Goal: Task Accomplishment & Management: Manage account settings

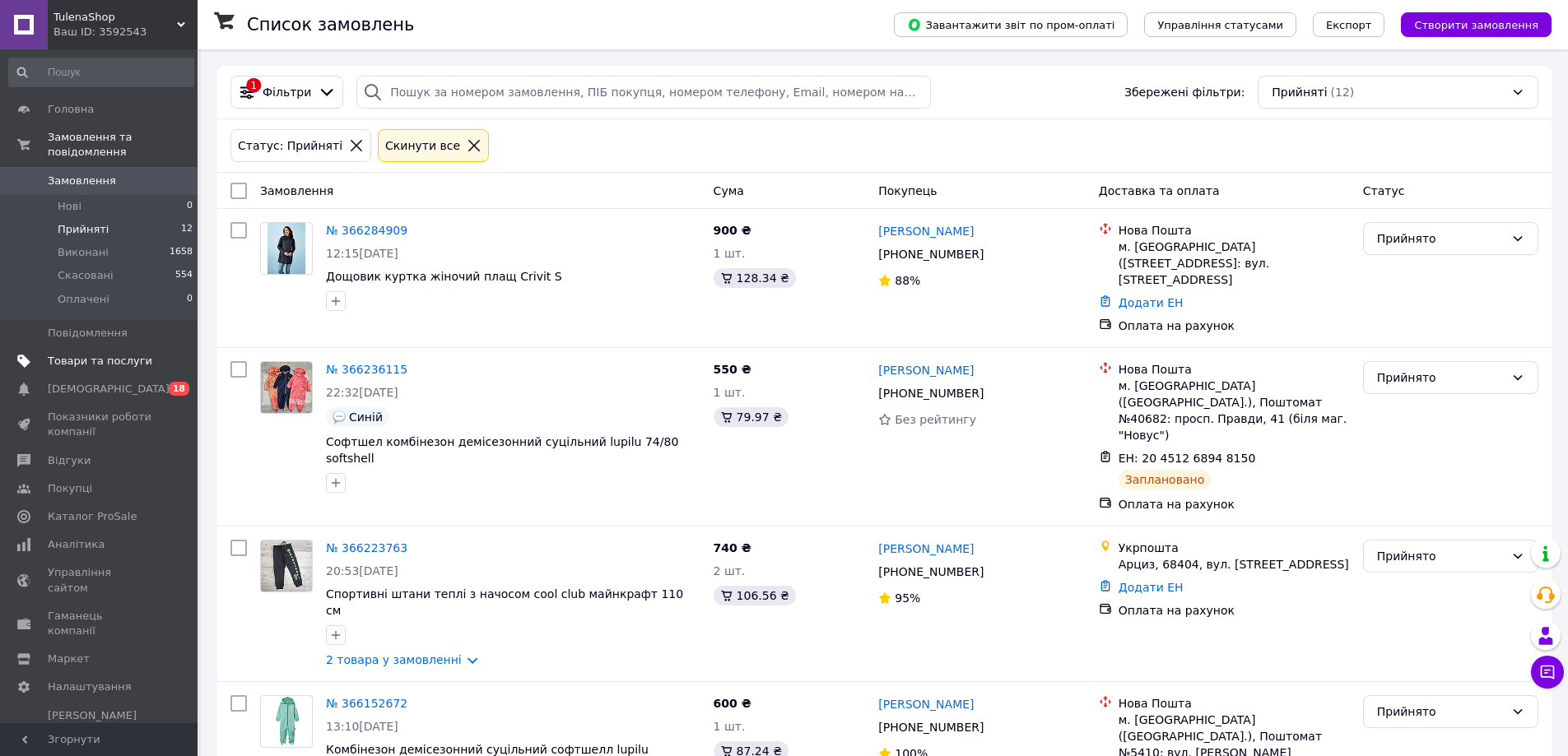
click at [67, 354] on span "Товари та послуги" at bounding box center [100, 362] width 105 height 15
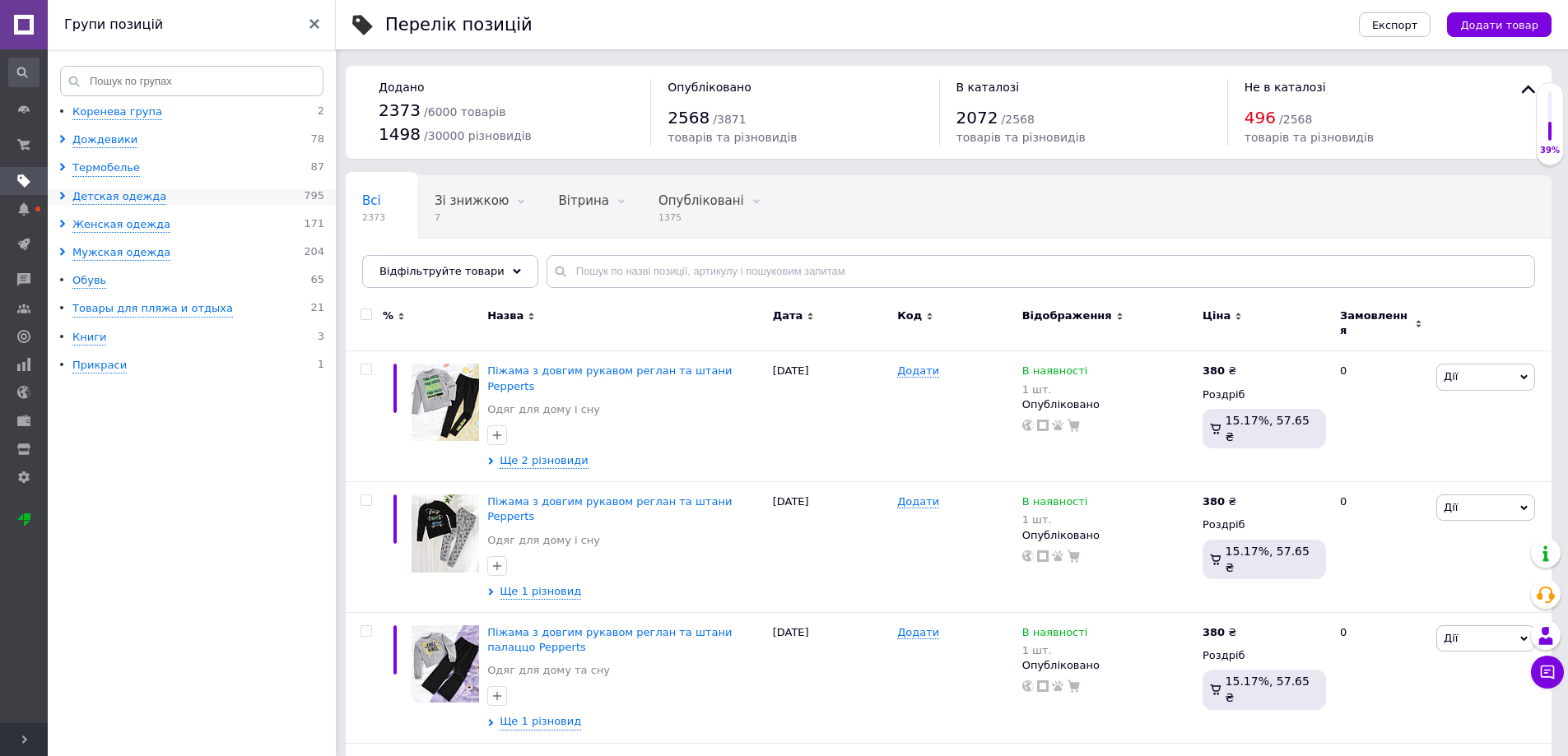
click at [60, 197] on icon at bounding box center [62, 196] width 8 height 8
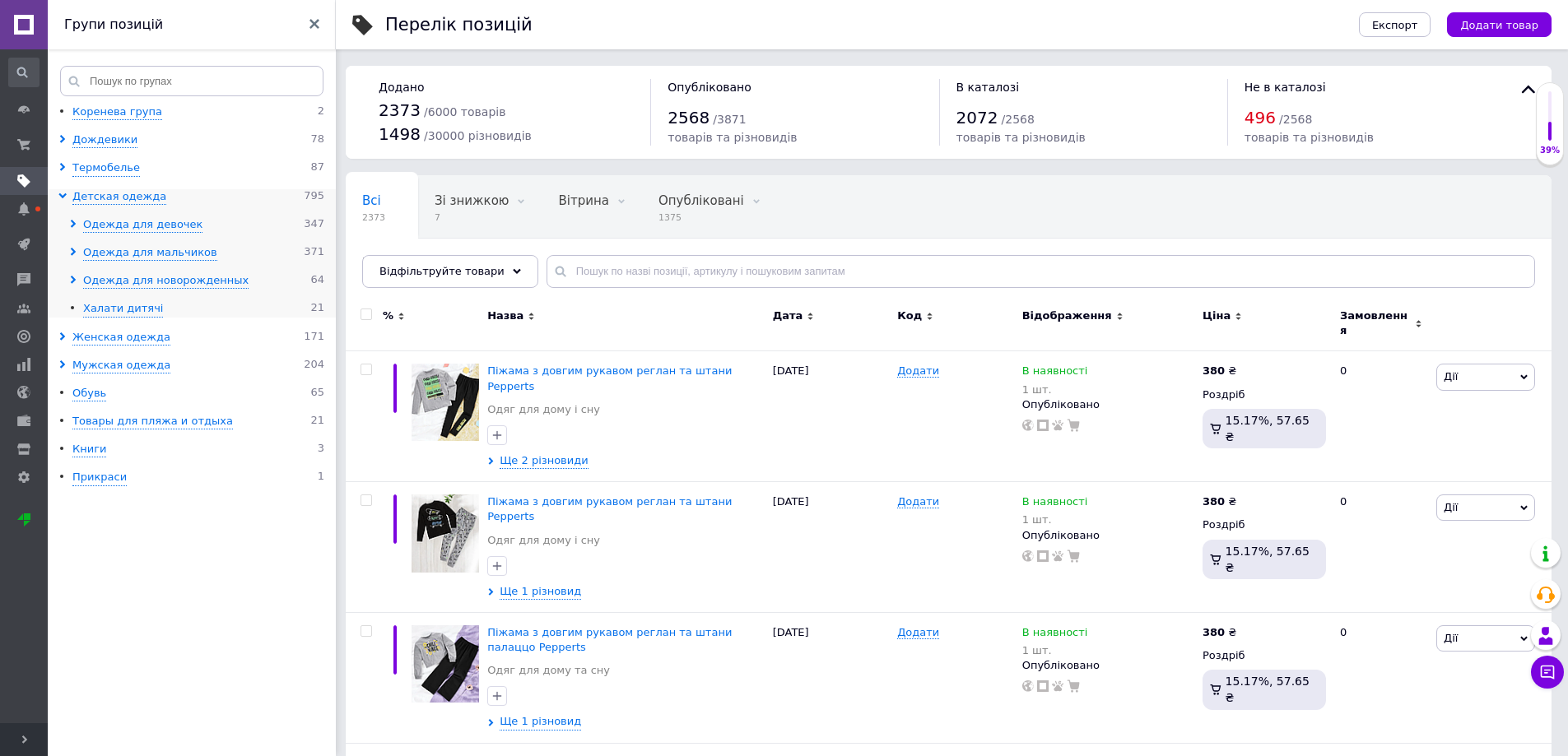
click at [72, 226] on use at bounding box center [73, 223] width 5 height 8
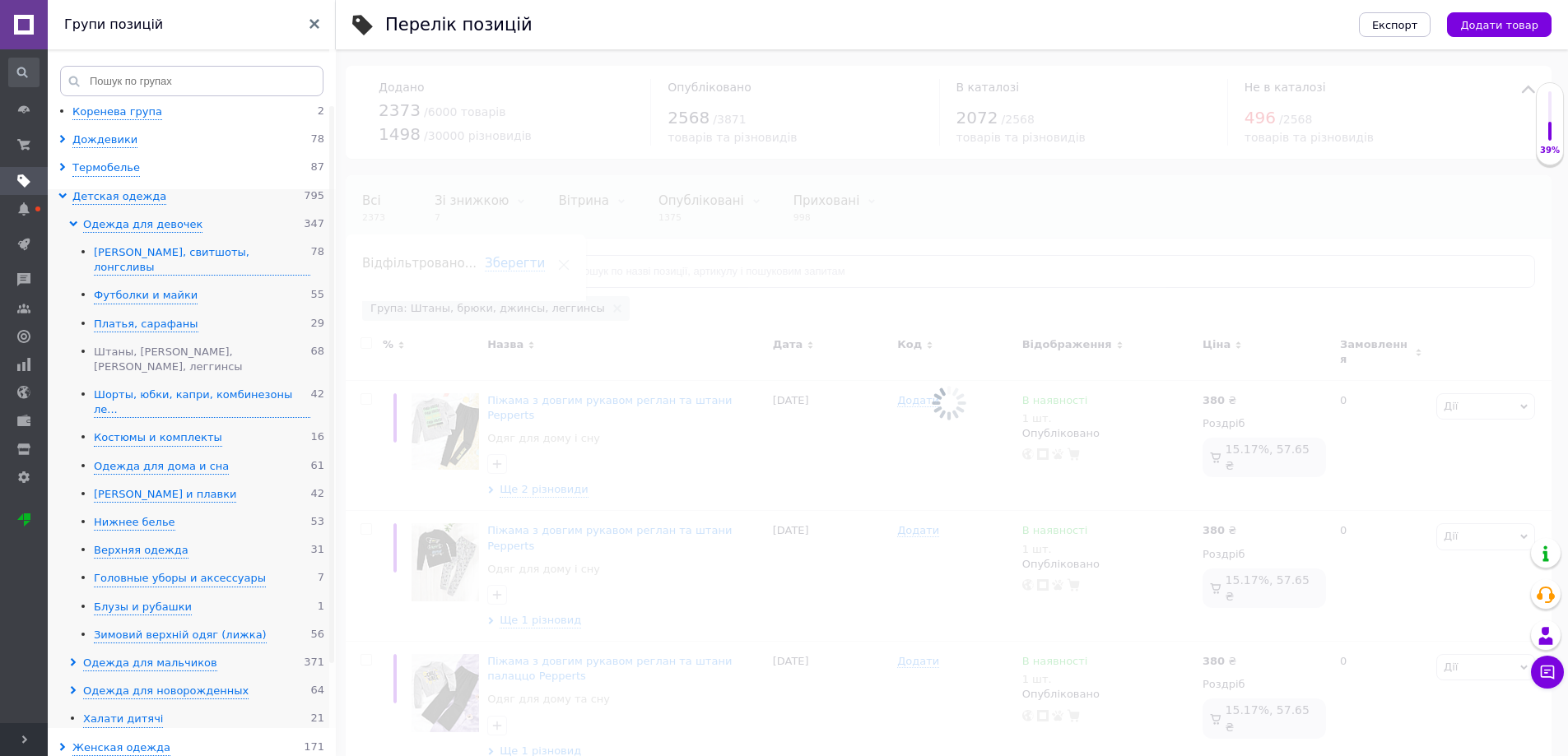
click at [140, 345] on div "Штаны, [PERSON_NAME], [PERSON_NAME], леггинсы" at bounding box center [202, 360] width 217 height 30
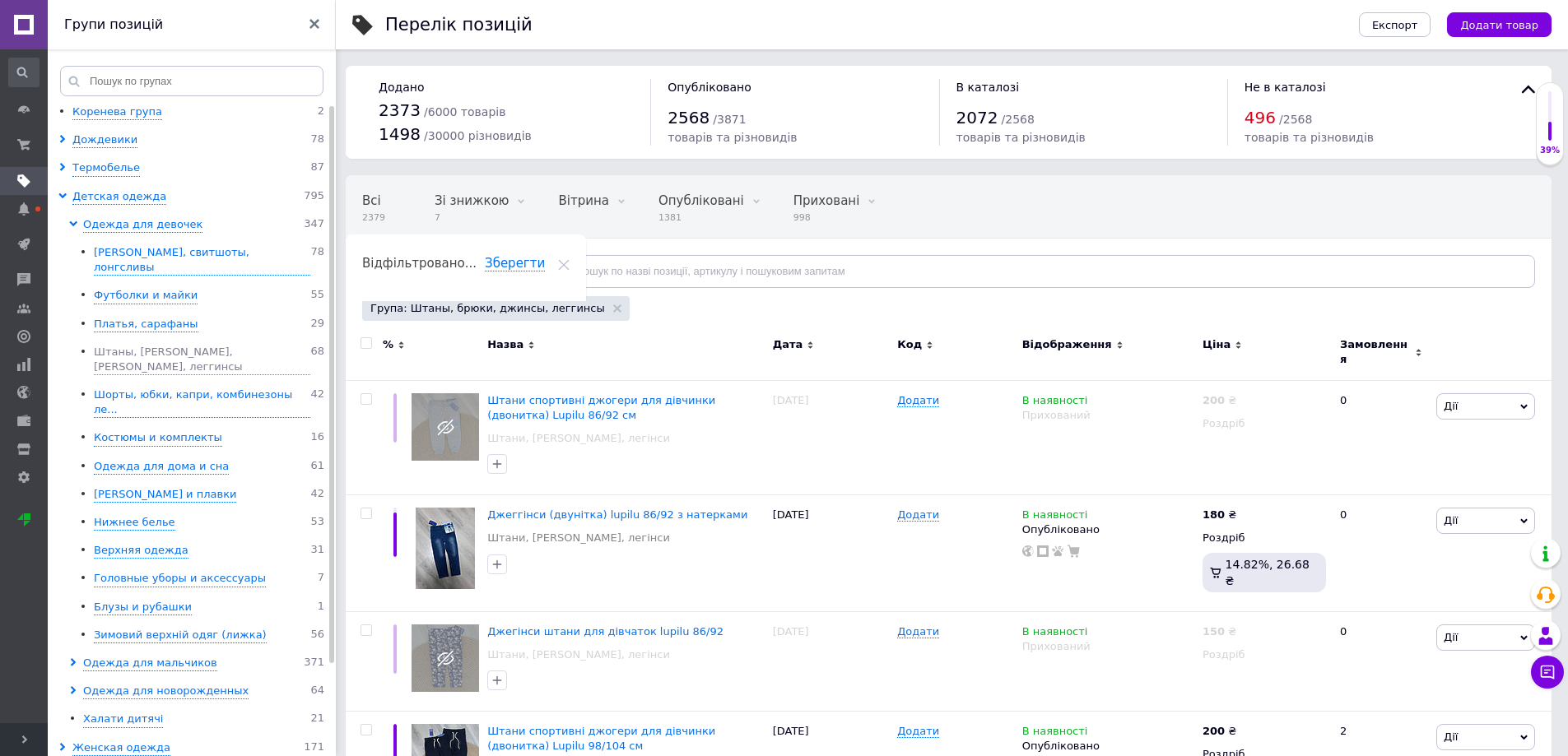
click at [513, 268] on icon at bounding box center [516, 271] width 8 height 8
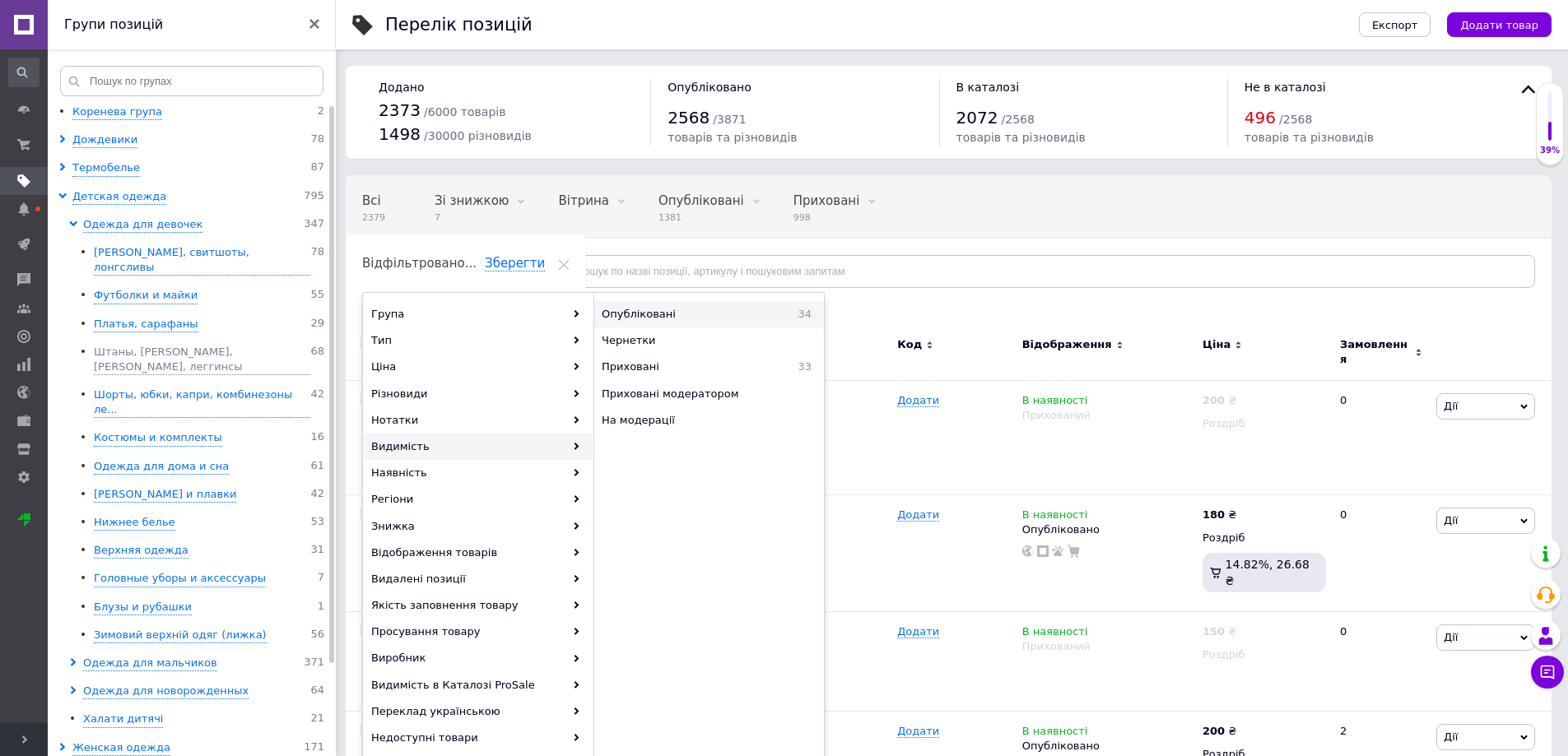
click at [662, 311] on span "Опубліковані" at bounding box center [682, 315] width 162 height 15
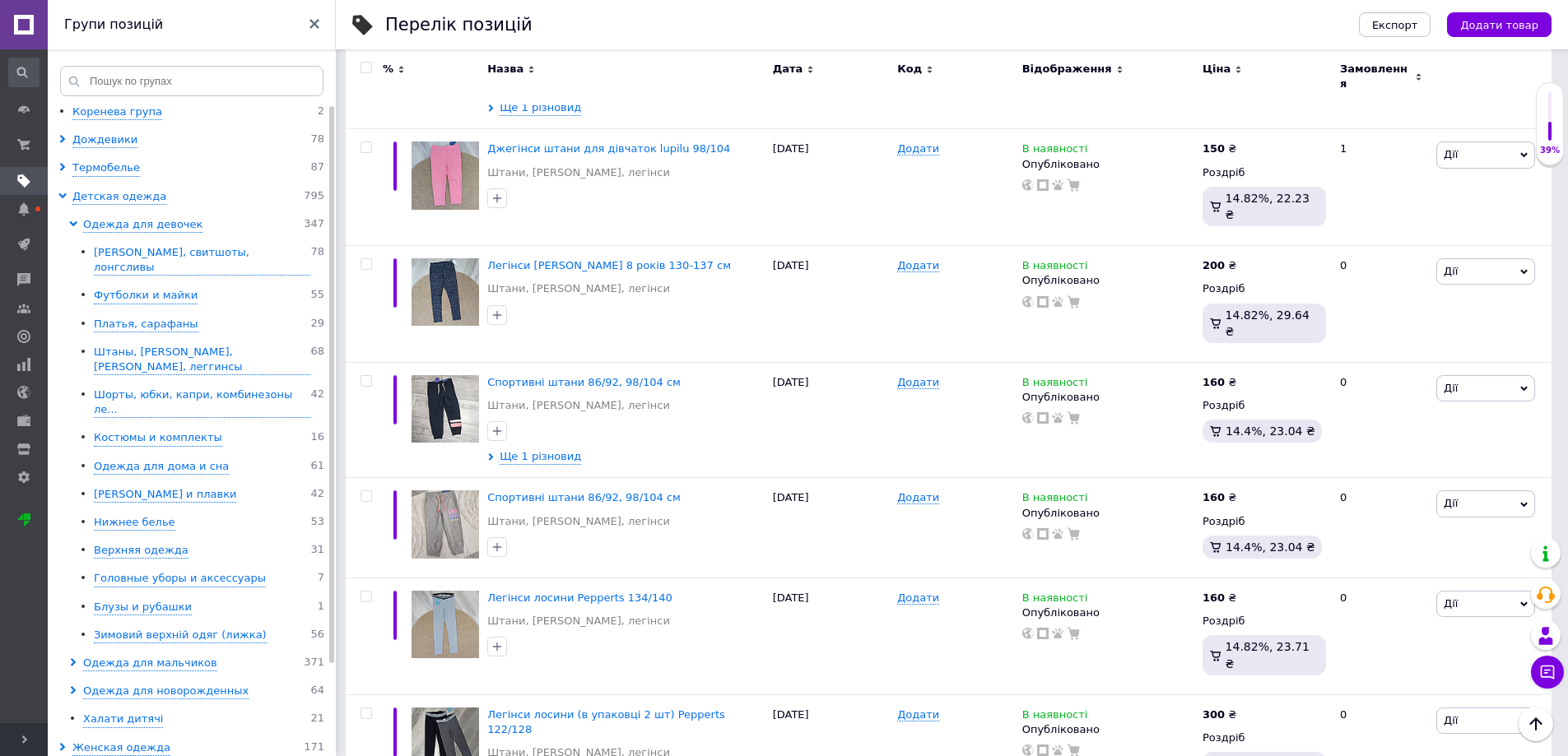
scroll to position [1234, 0]
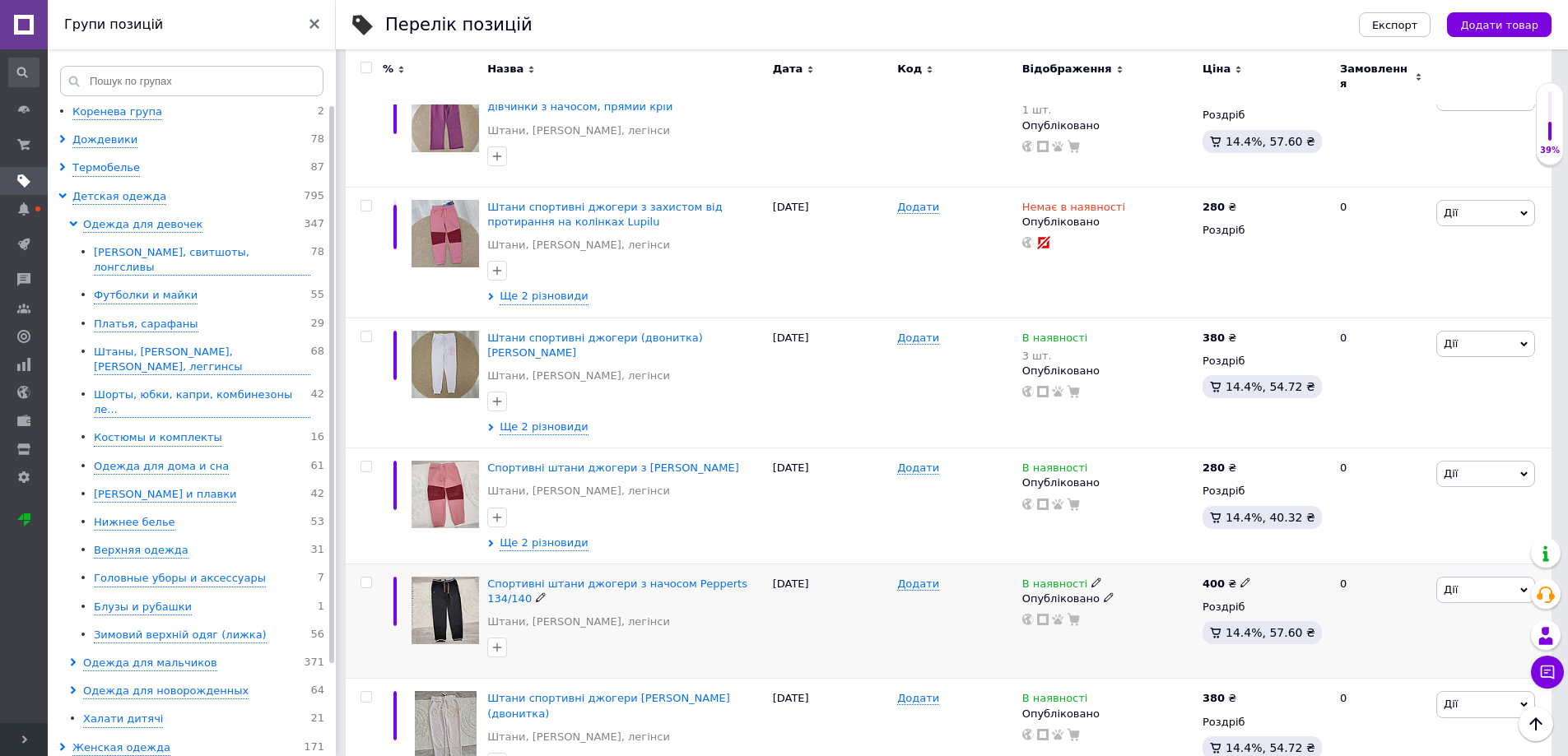
scroll to position [1282, 0]
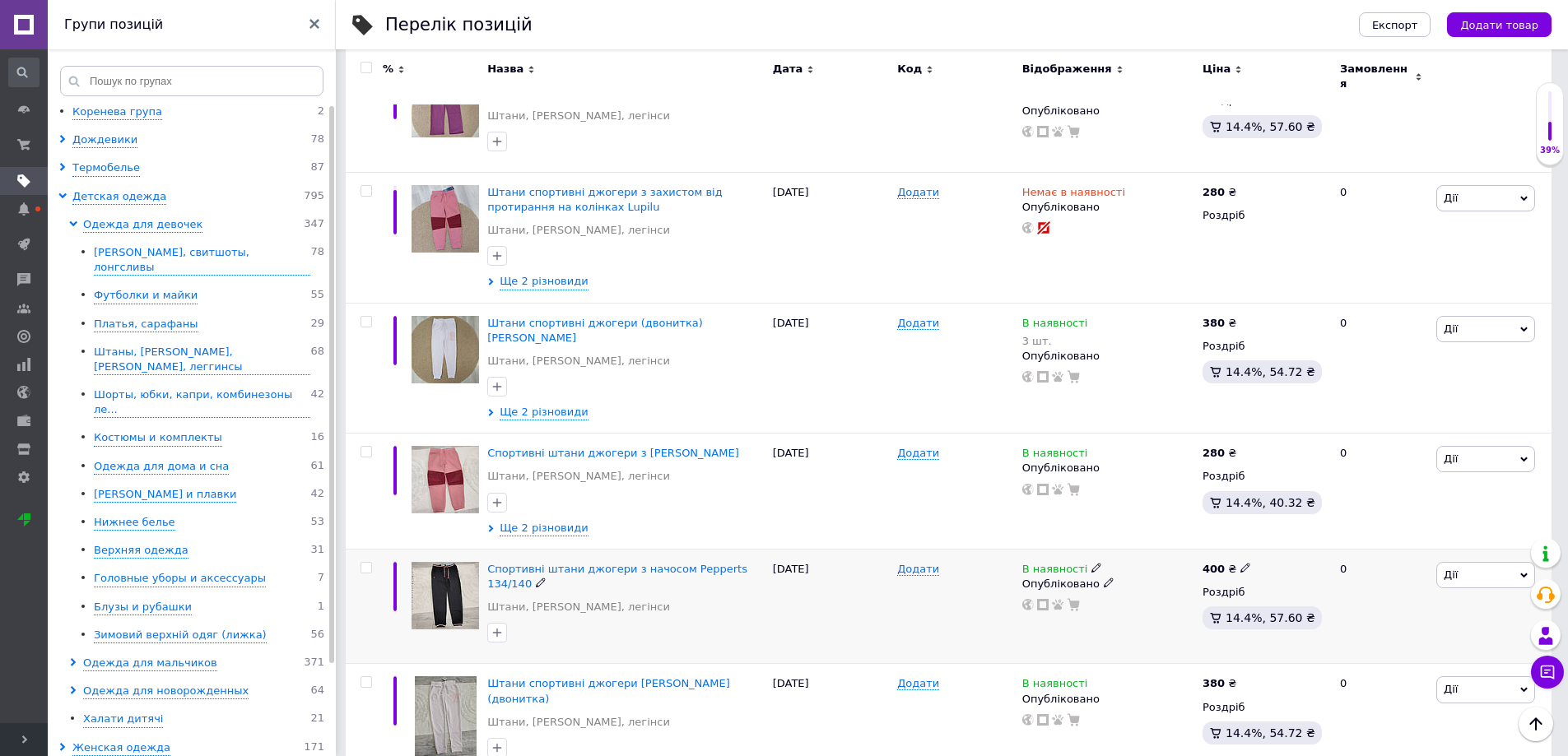
click at [1476, 562] on span "Дії" at bounding box center [1485, 575] width 98 height 26
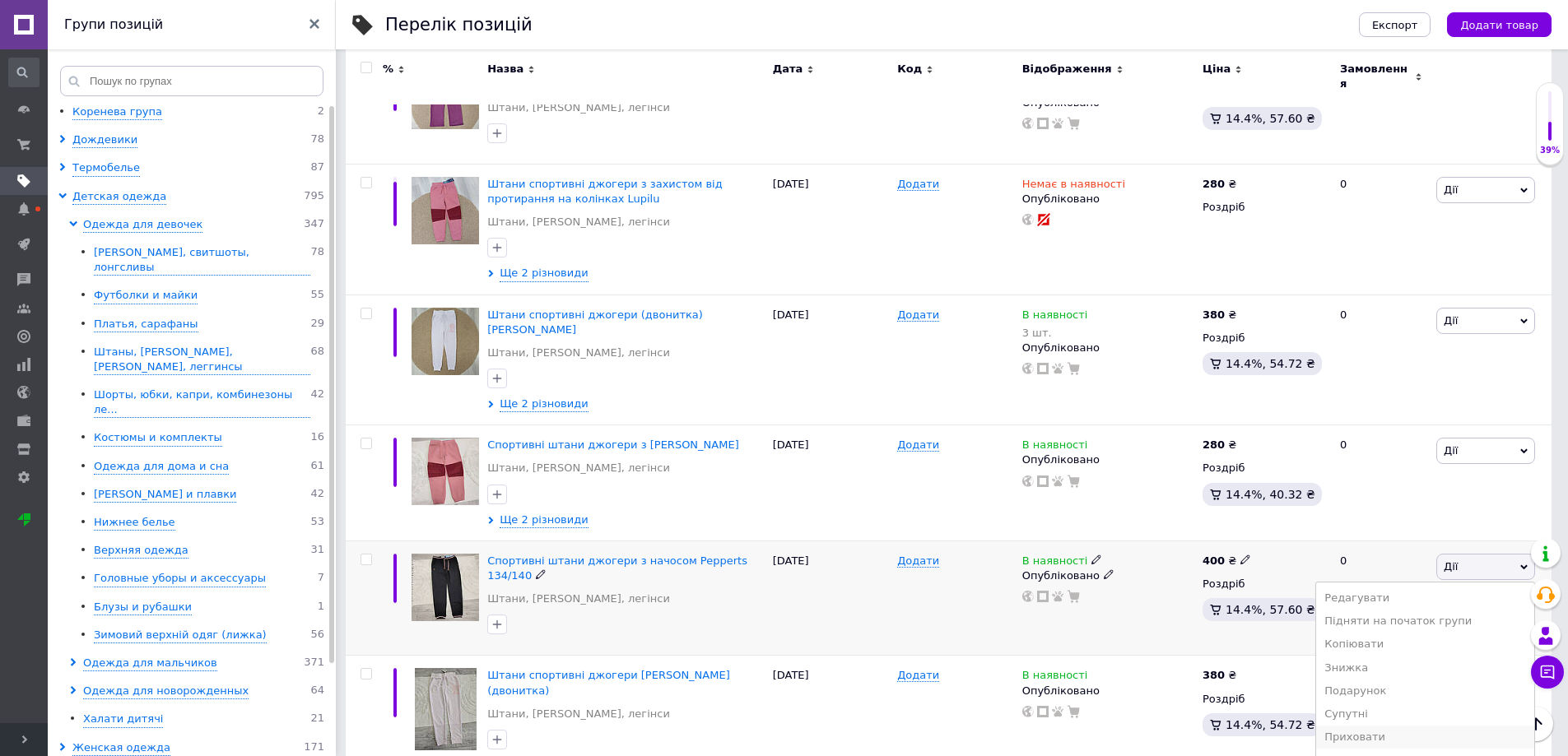
click at [1431, 726] on li "Приховати" at bounding box center [1425, 737] width 218 height 23
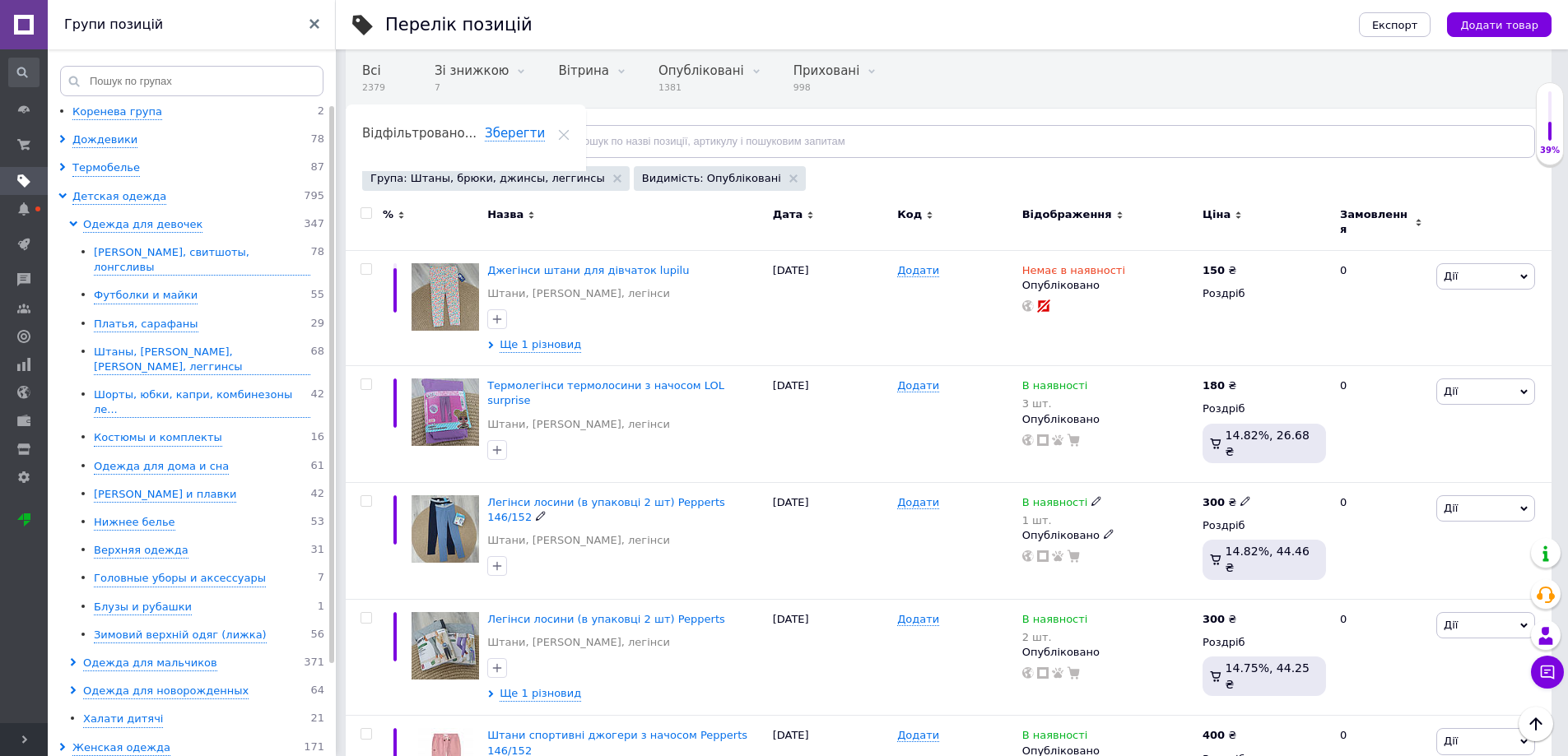
scroll to position [0, 0]
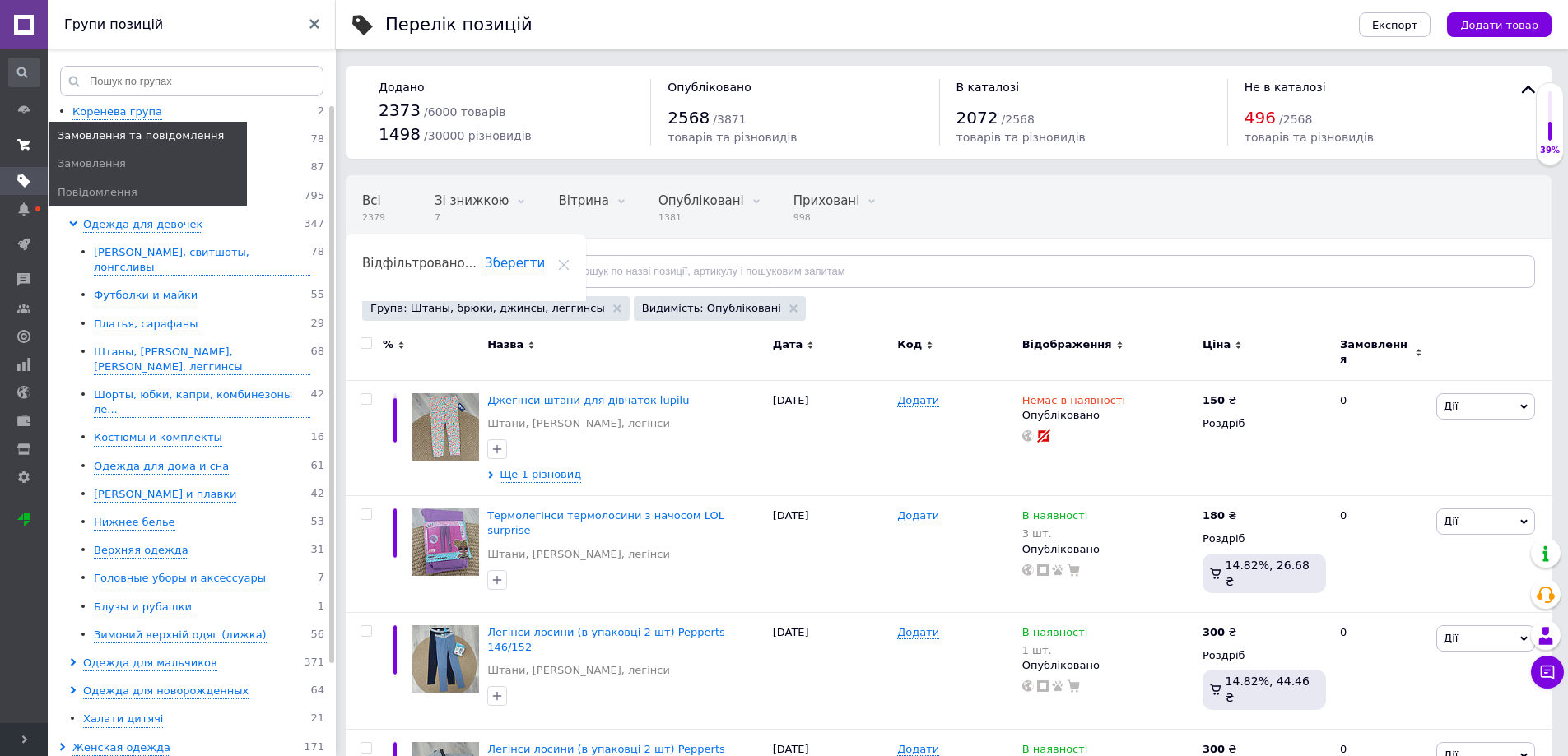
click at [22, 139] on icon at bounding box center [23, 145] width 13 height 13
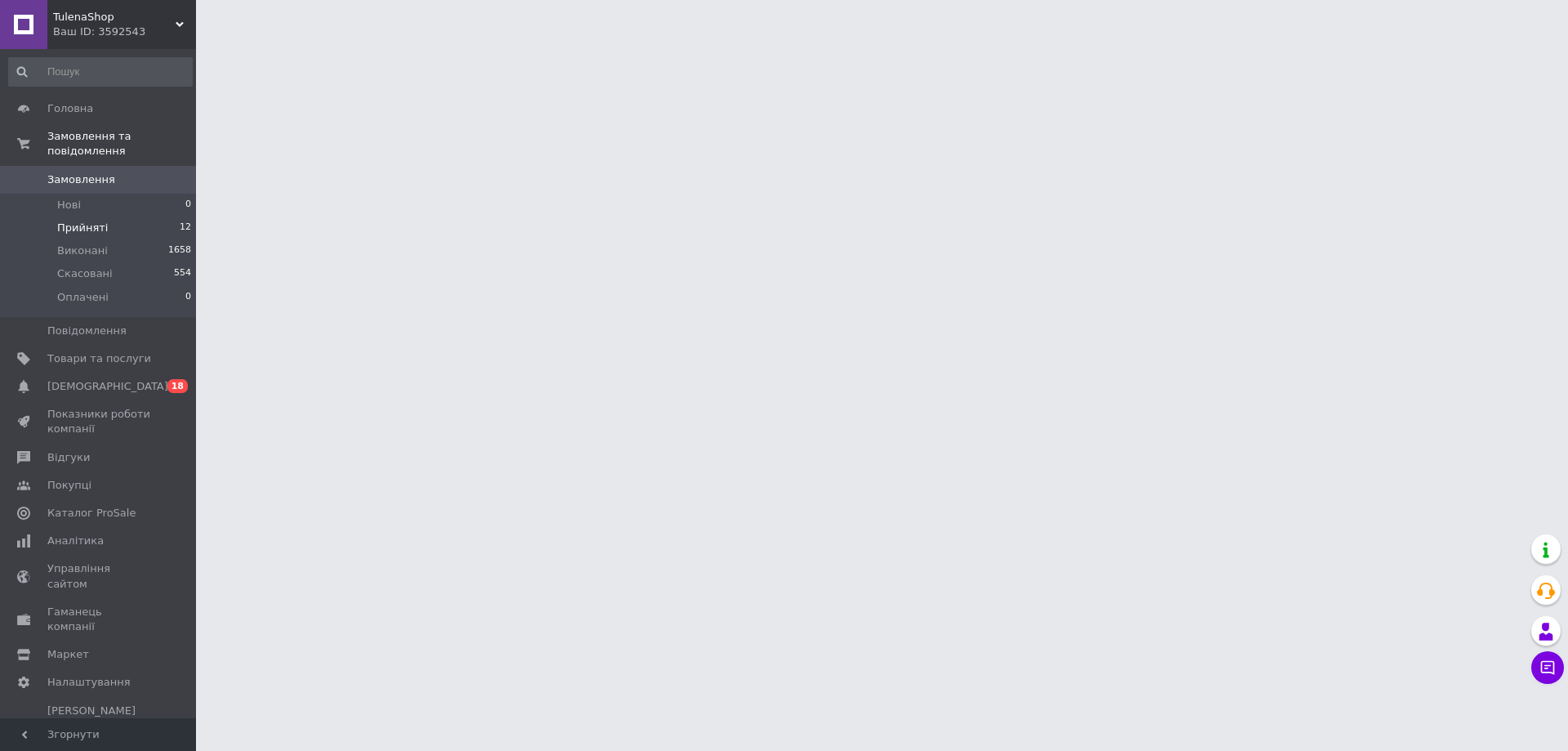
click at [81, 221] on span "Прийняті" at bounding box center [82, 228] width 50 height 15
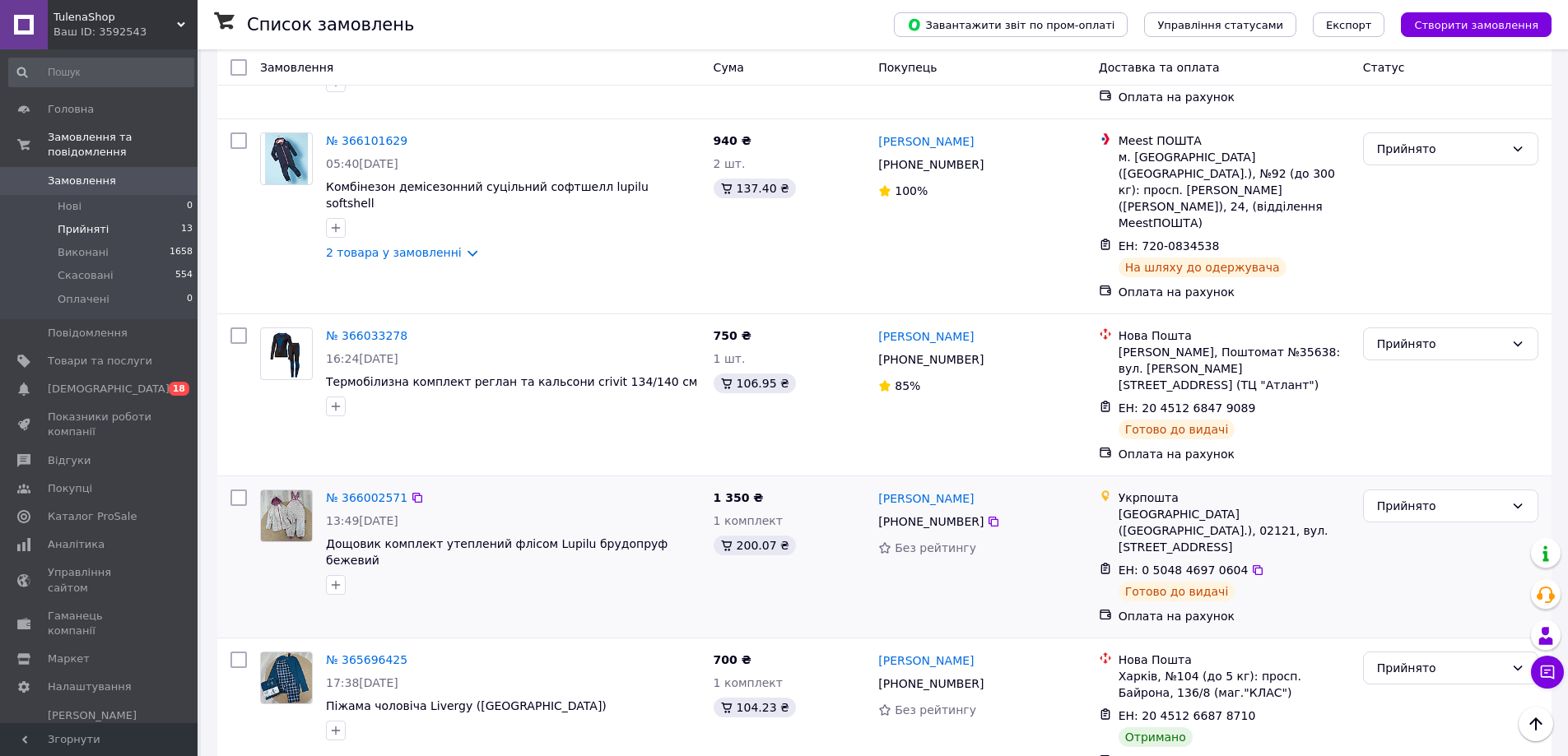
scroll to position [1337, 0]
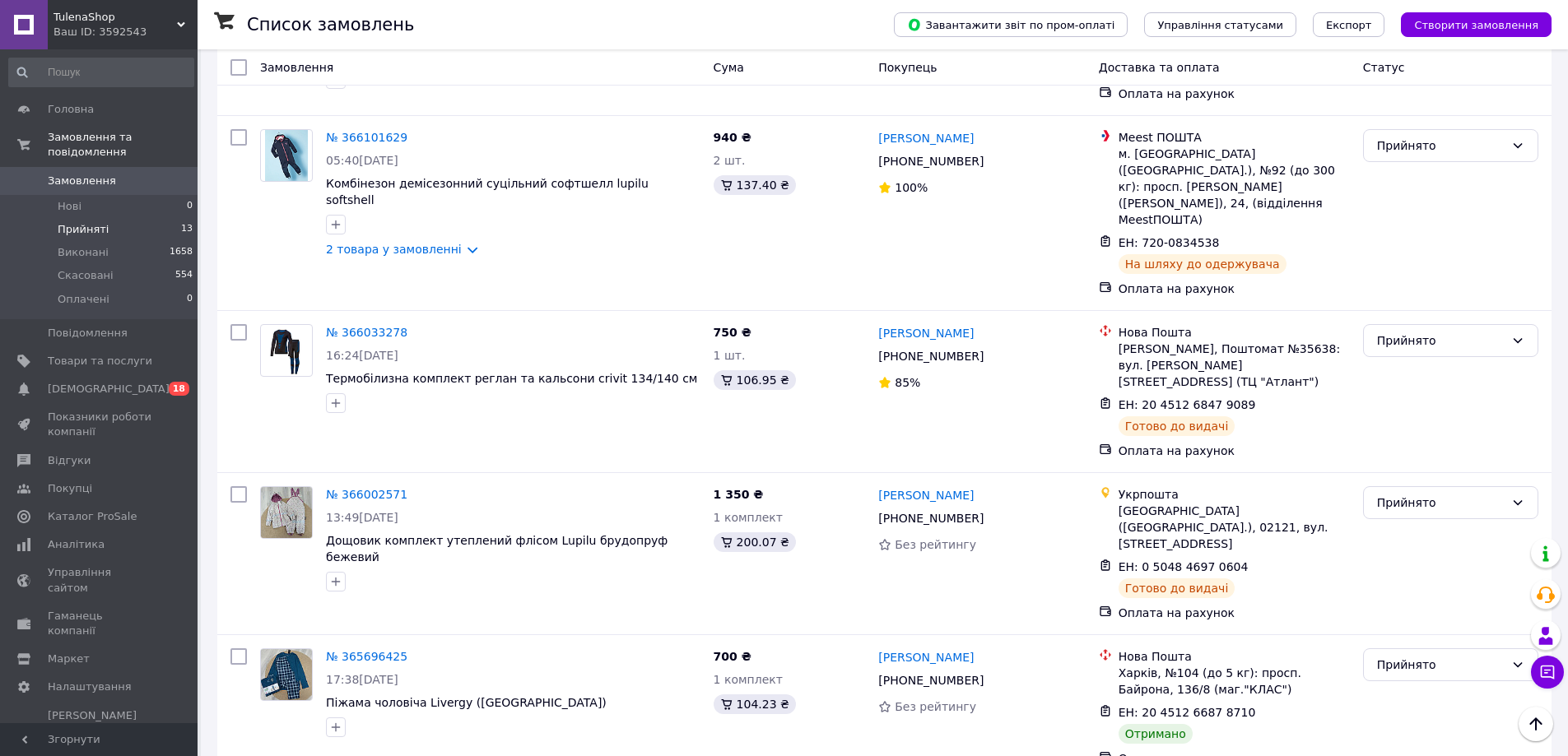
click at [1398, 673] on li "Виконано" at bounding box center [1450, 676] width 173 height 30
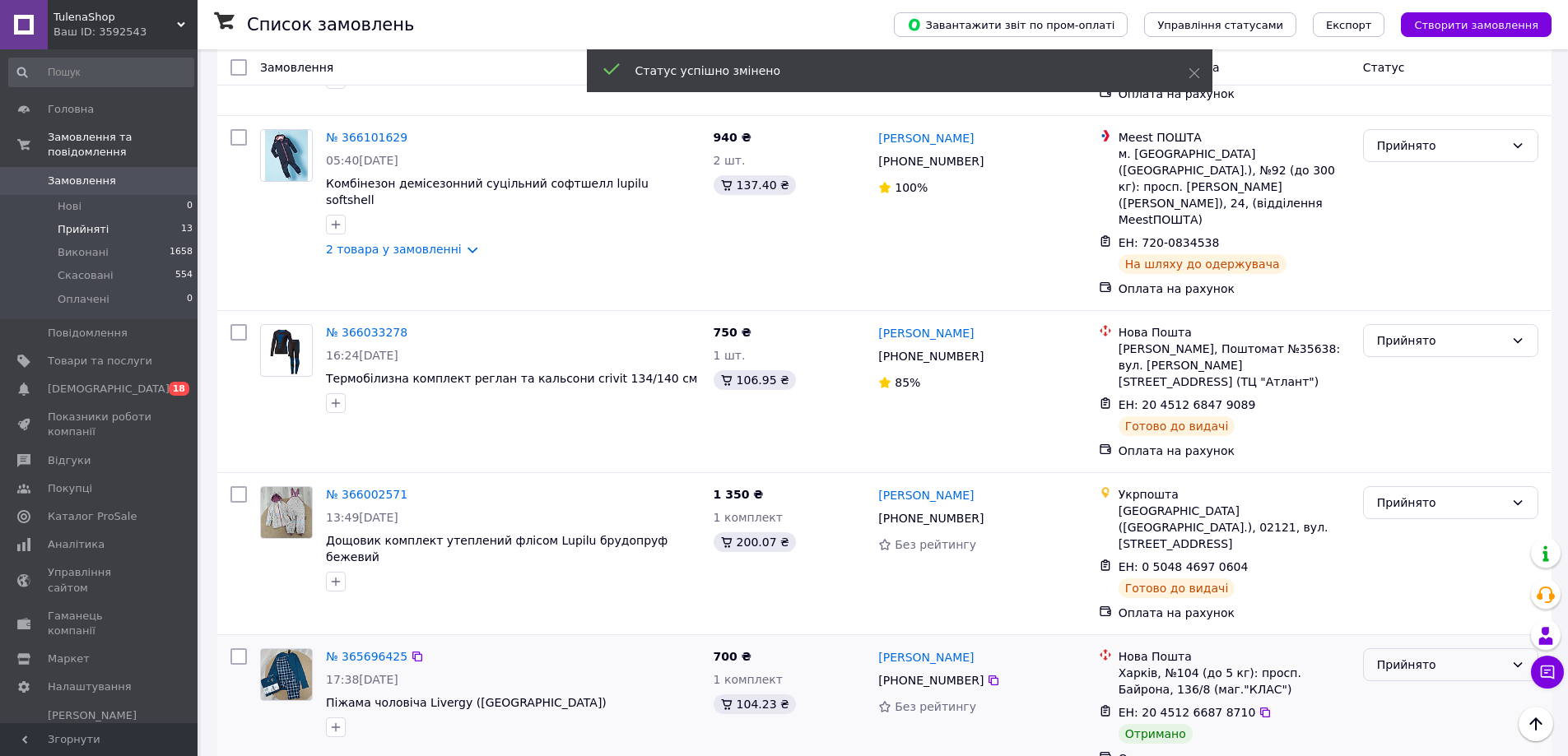
click at [1404, 656] on div "Прийнято" at bounding box center [1441, 664] width 127 height 18
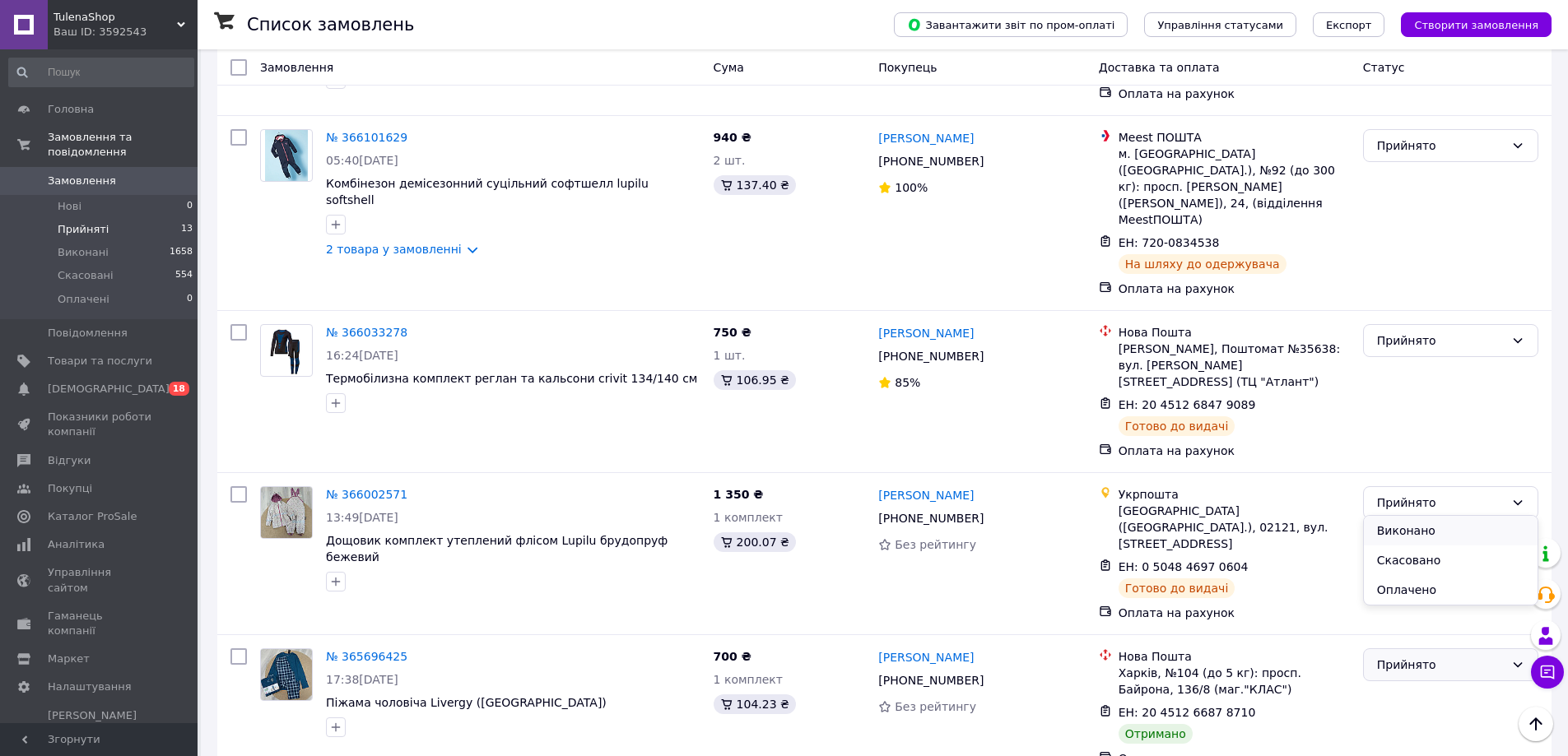
click at [1402, 526] on li "Виконано" at bounding box center [1450, 531] width 173 height 30
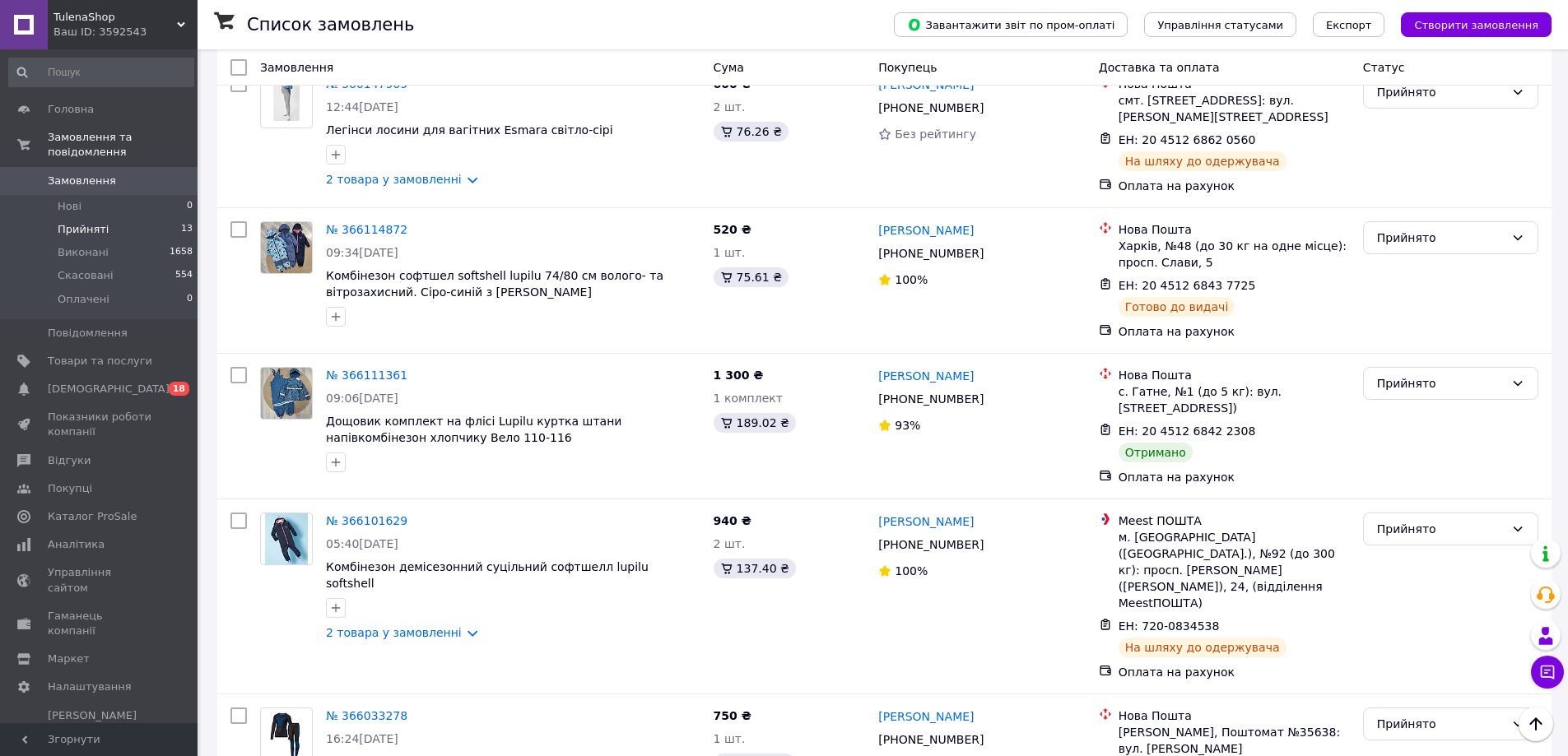
scroll to position [926, 0]
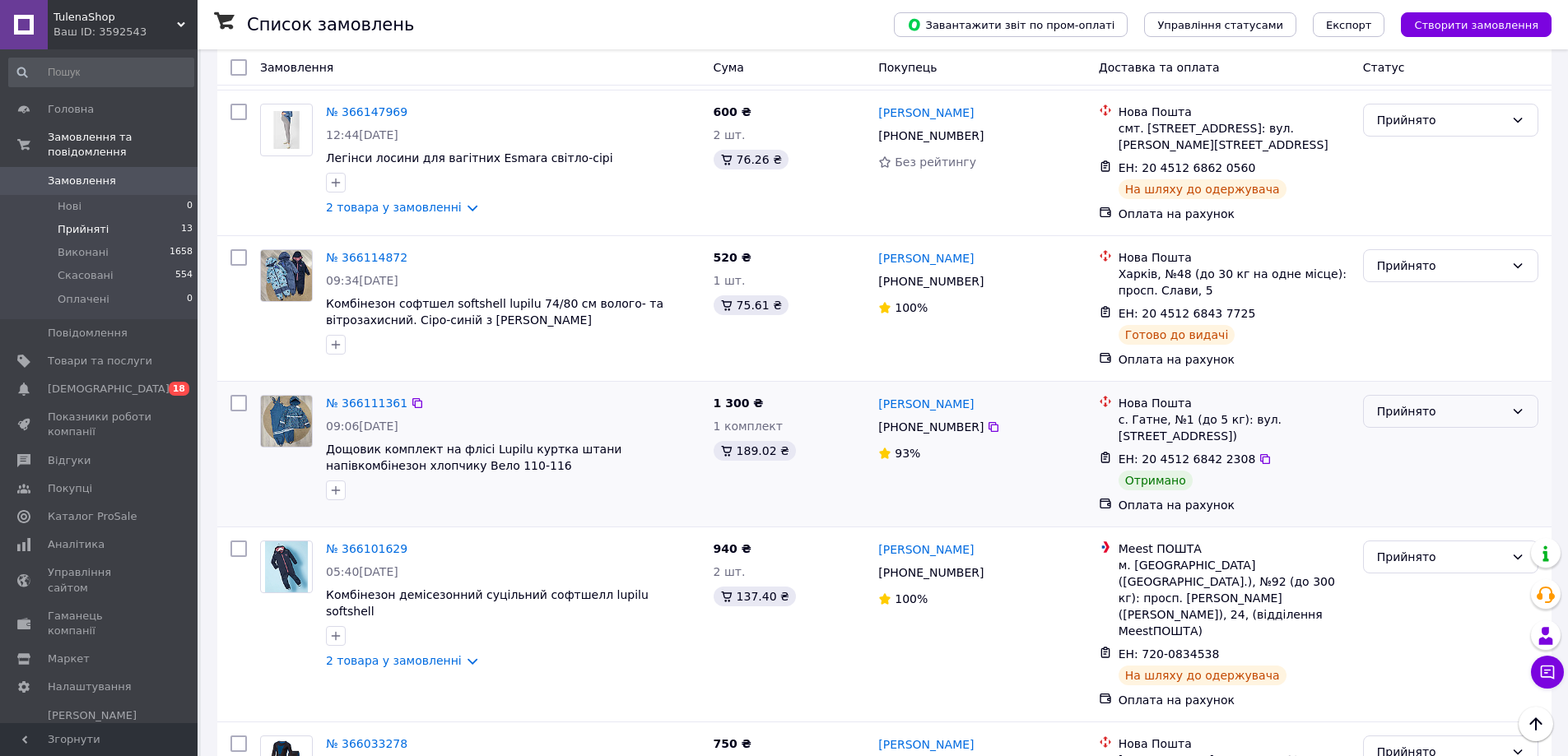
click at [1385, 402] on div "Прийнято" at bounding box center [1441, 410] width 127 height 18
click at [1388, 350] on li "Виконано" at bounding box center [1450, 343] width 173 height 30
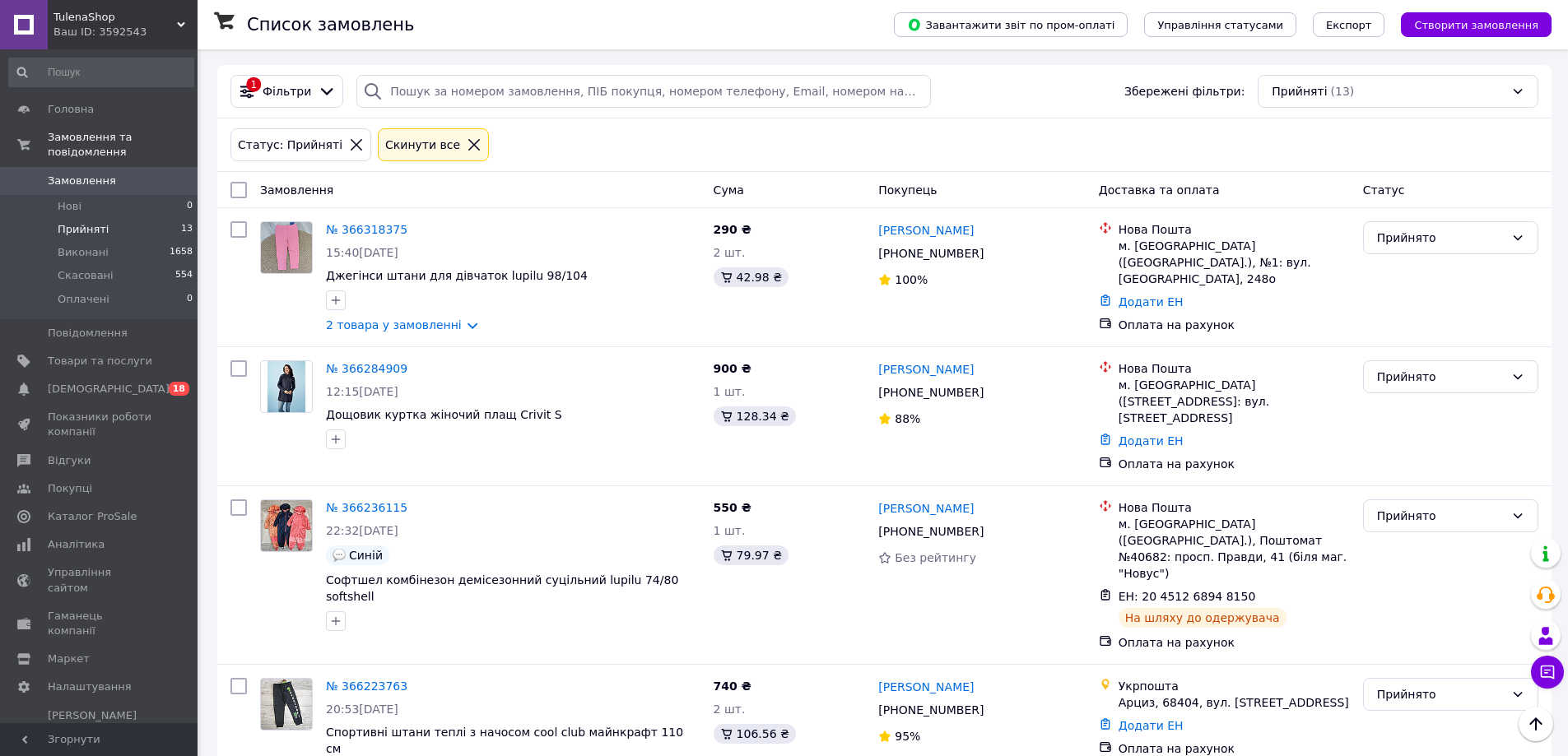
scroll to position [0, 0]
click at [353, 363] on link "№ 366284909" at bounding box center [366, 369] width 82 height 13
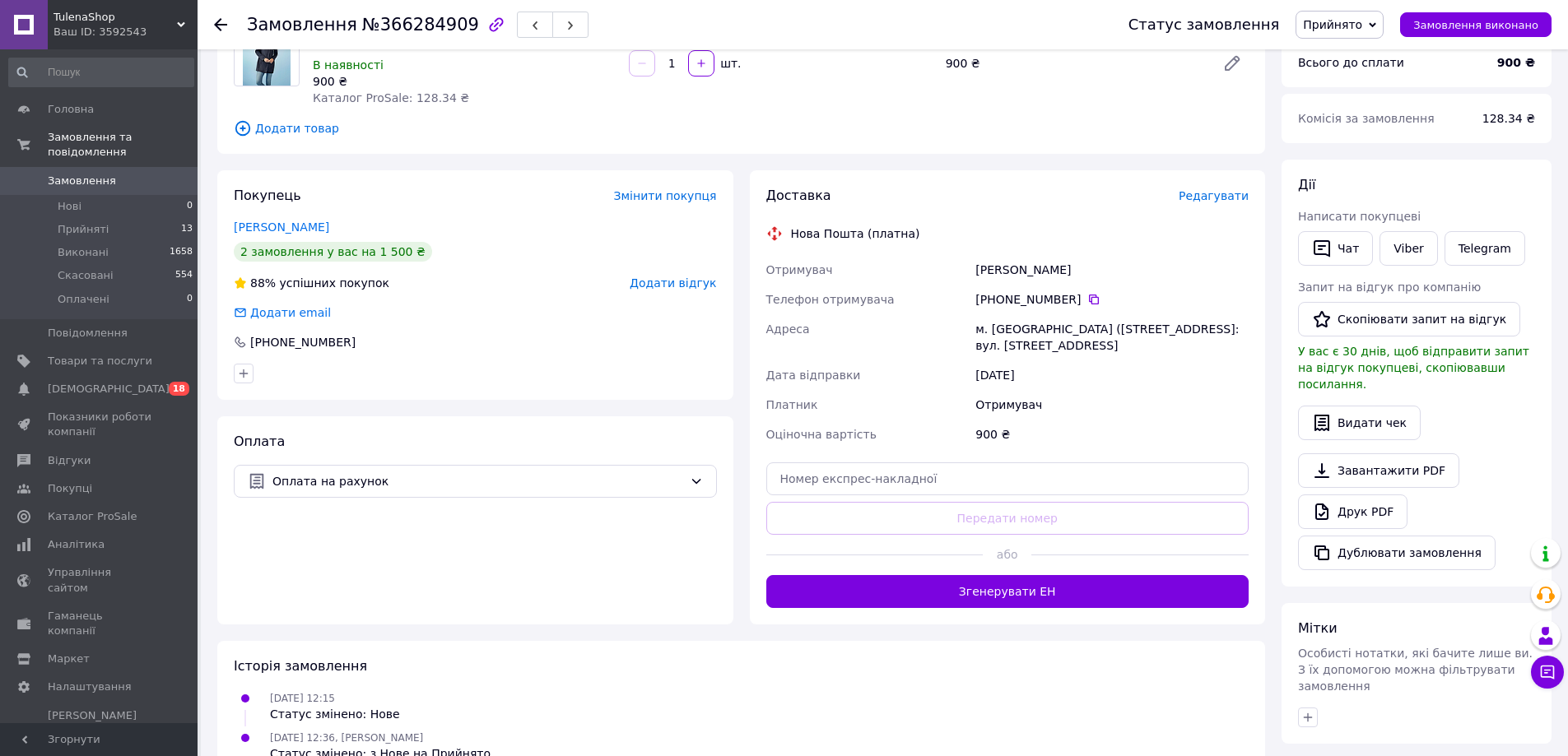
scroll to position [165, 0]
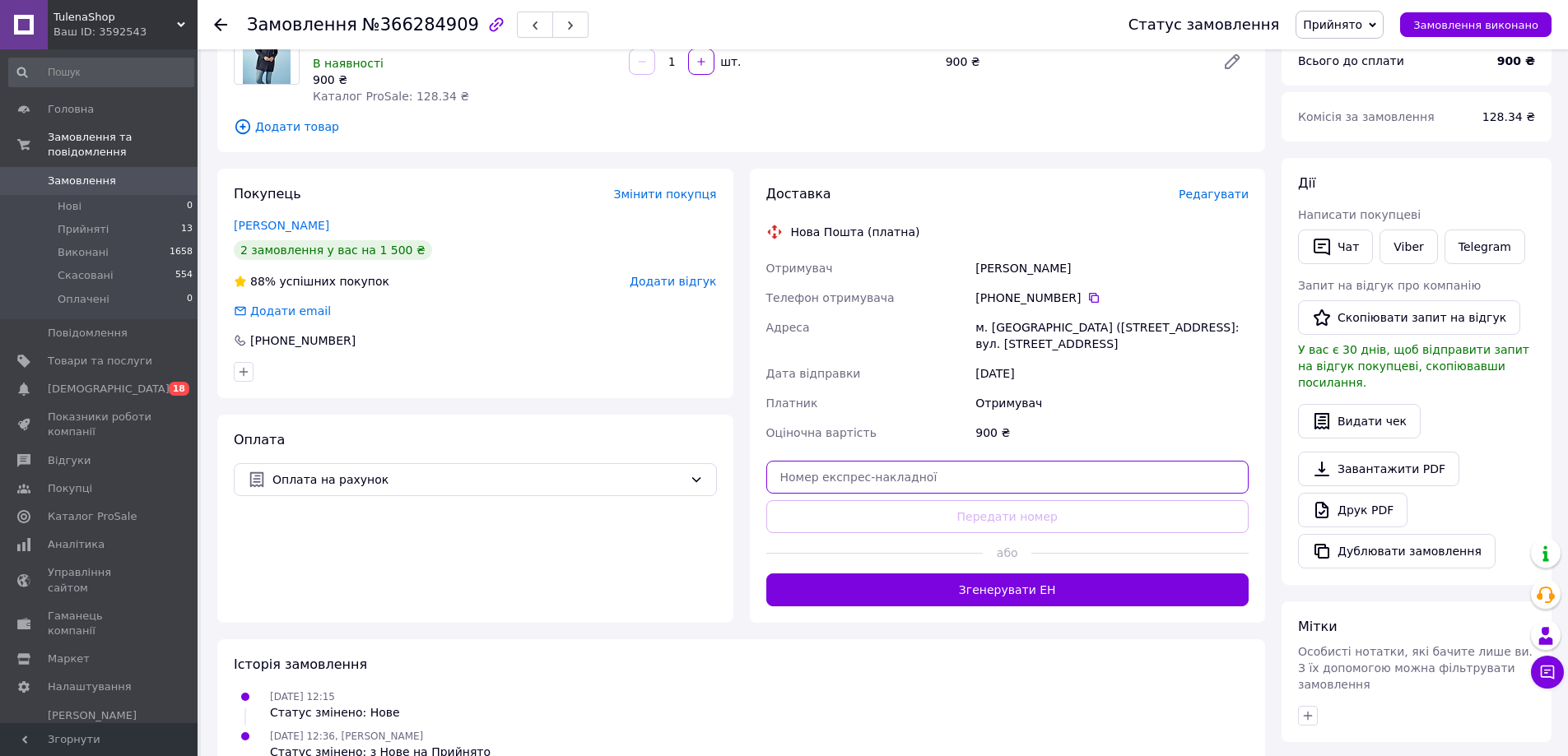
click at [862, 476] on input "text" at bounding box center [1008, 477] width 483 height 33
paste input "20451269034315"
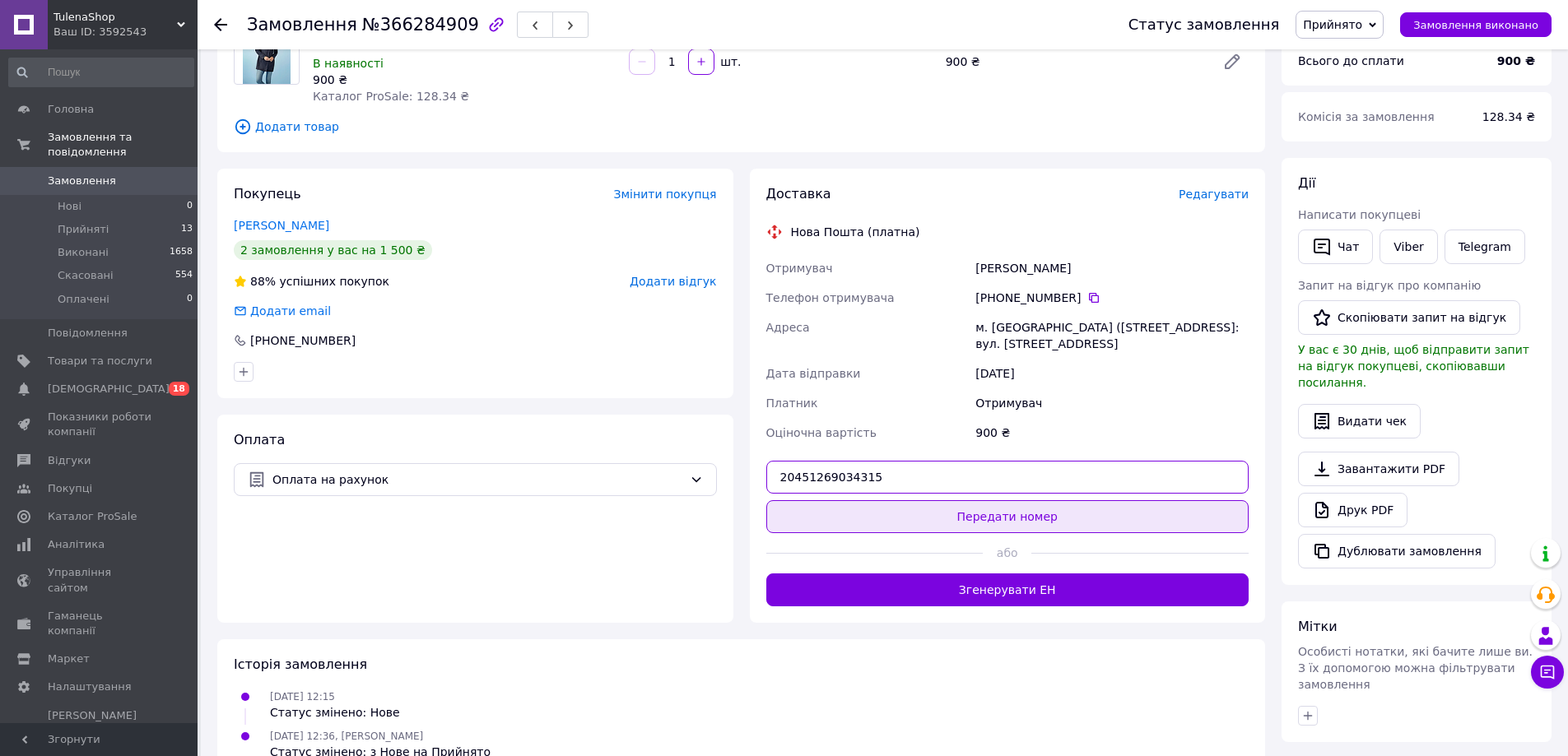
type input "20451269034315"
click at [969, 510] on button "Передати номер" at bounding box center [1008, 516] width 483 height 33
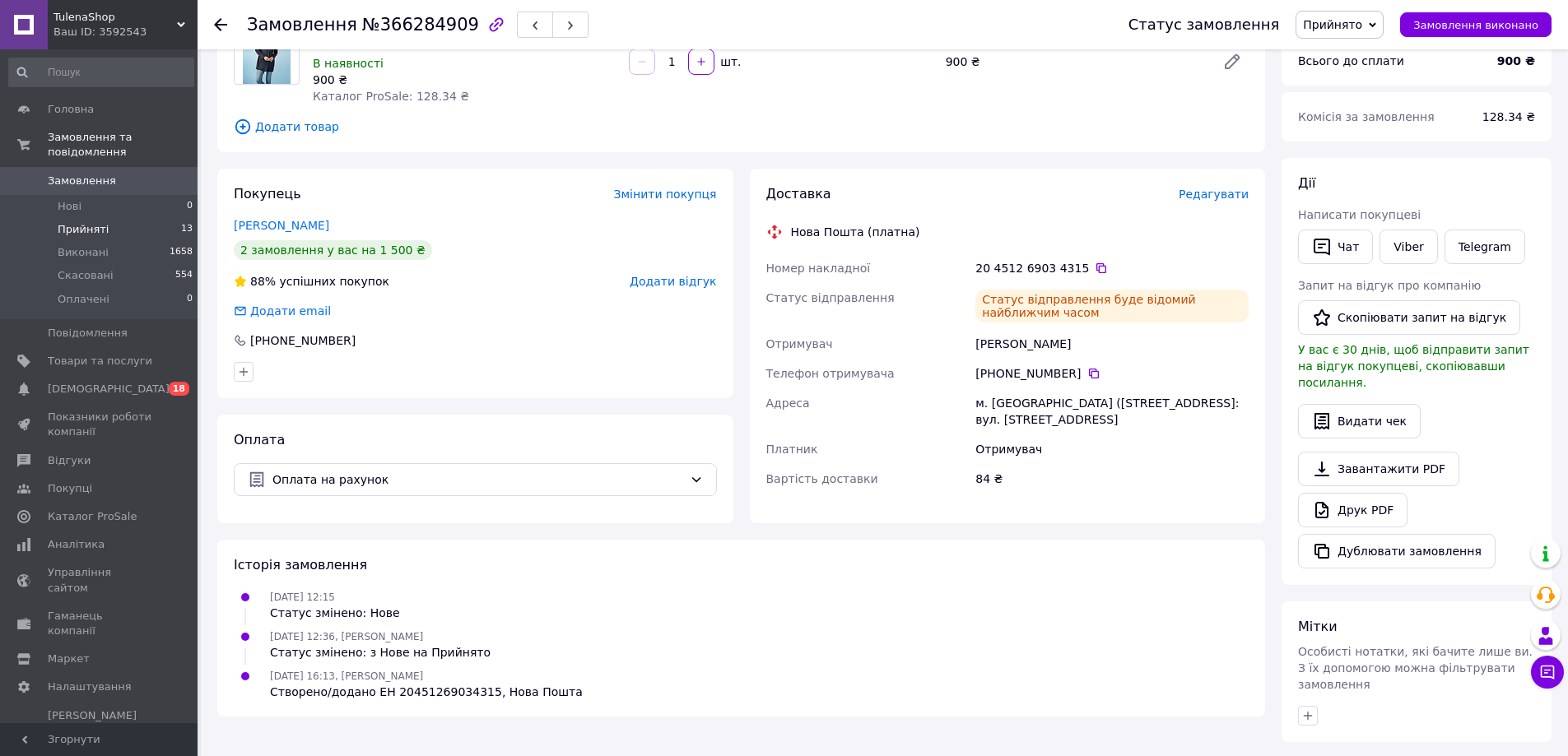
click at [91, 222] on span "Прийняті" at bounding box center [82, 230] width 51 height 15
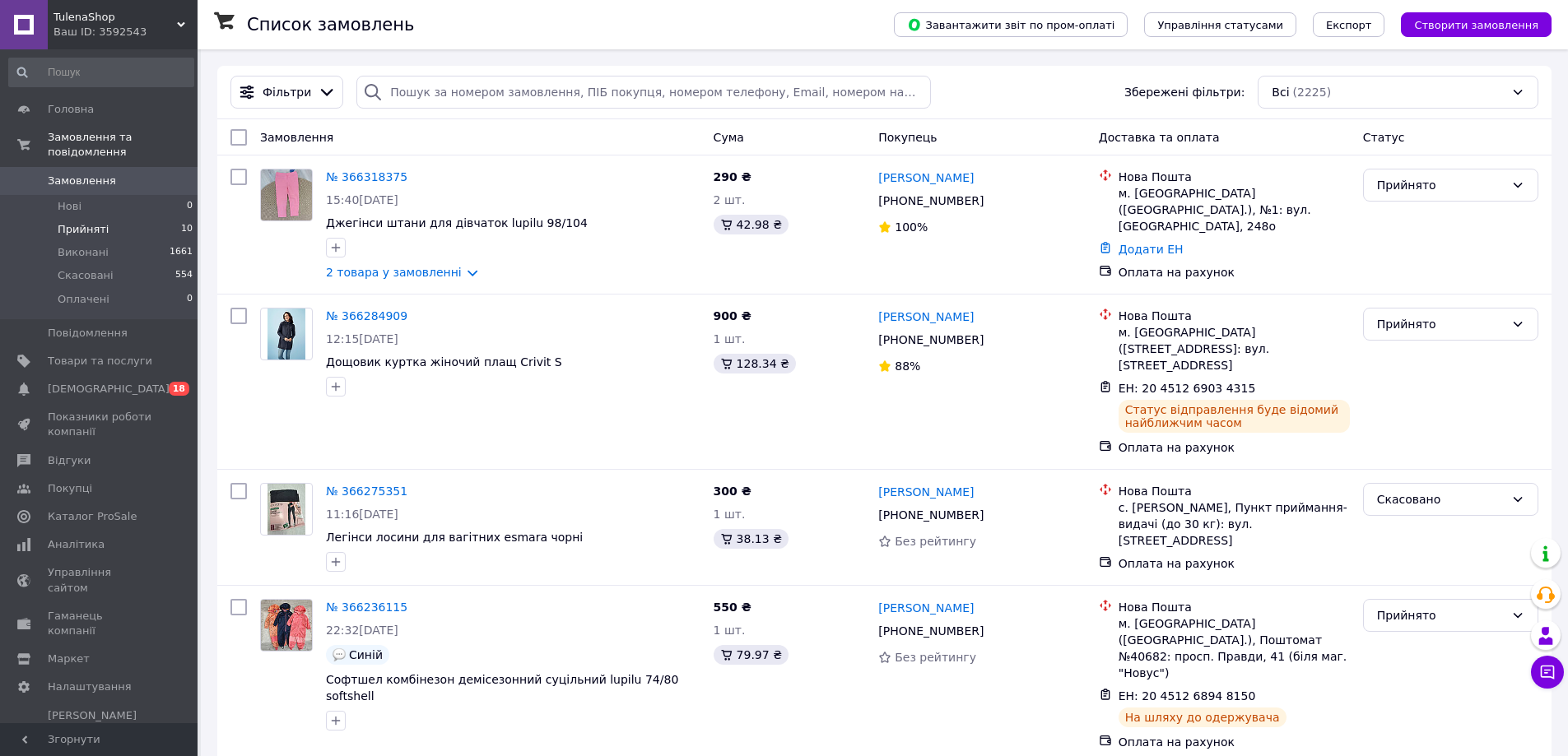
click at [64, 222] on span "Прийняті" at bounding box center [82, 230] width 51 height 15
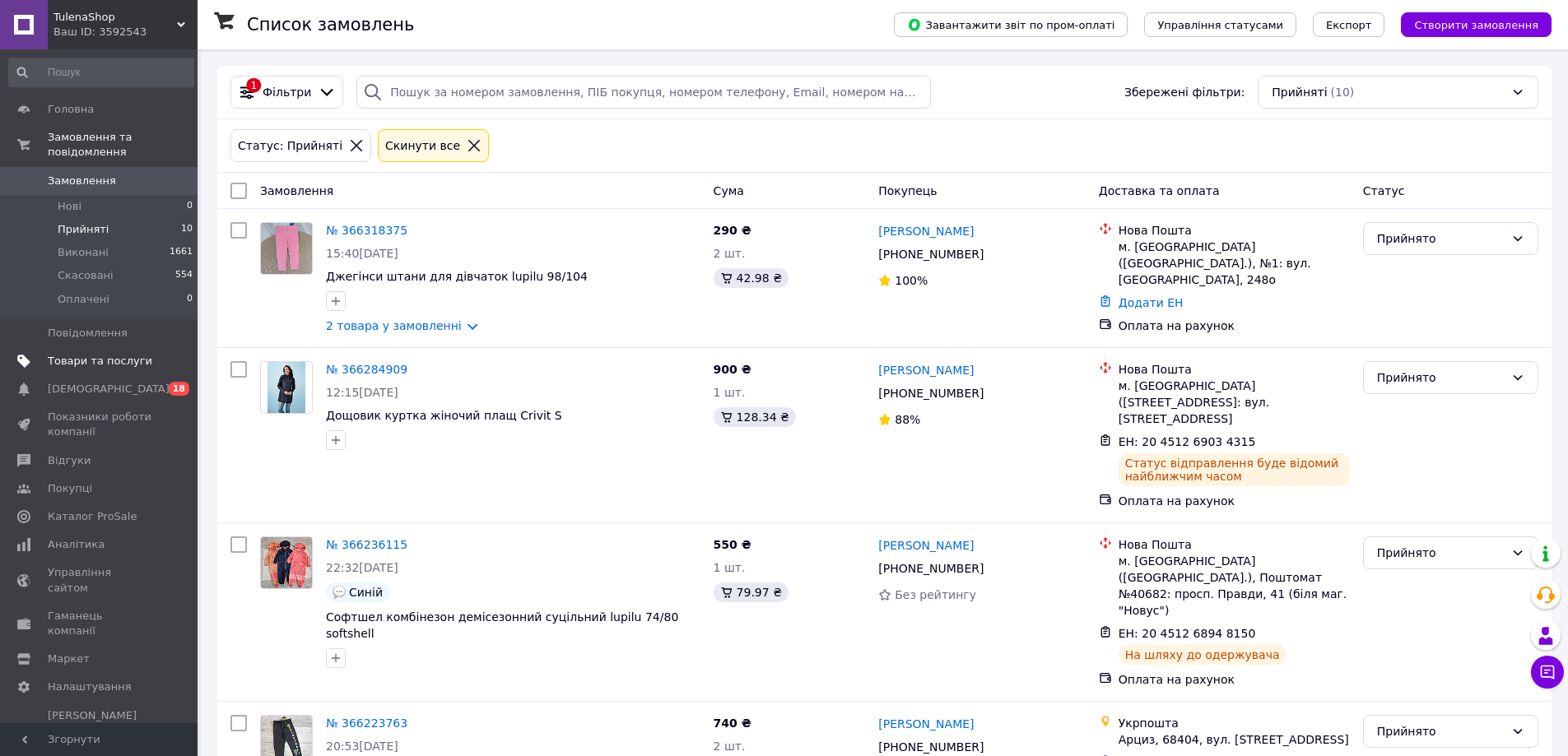
click at [67, 354] on span "Товари та послуги" at bounding box center [100, 362] width 105 height 15
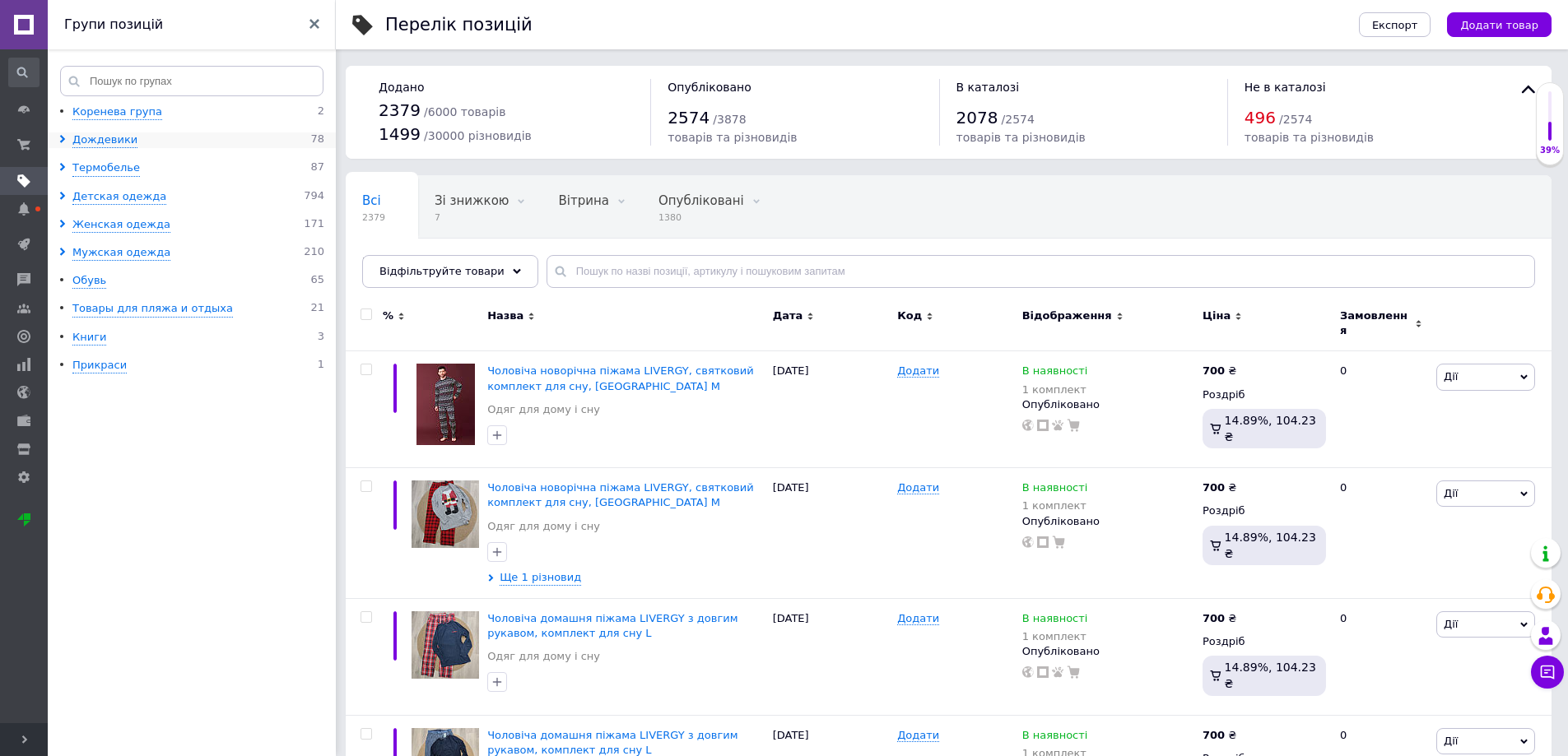
click at [66, 140] on icon at bounding box center [62, 139] width 8 height 8
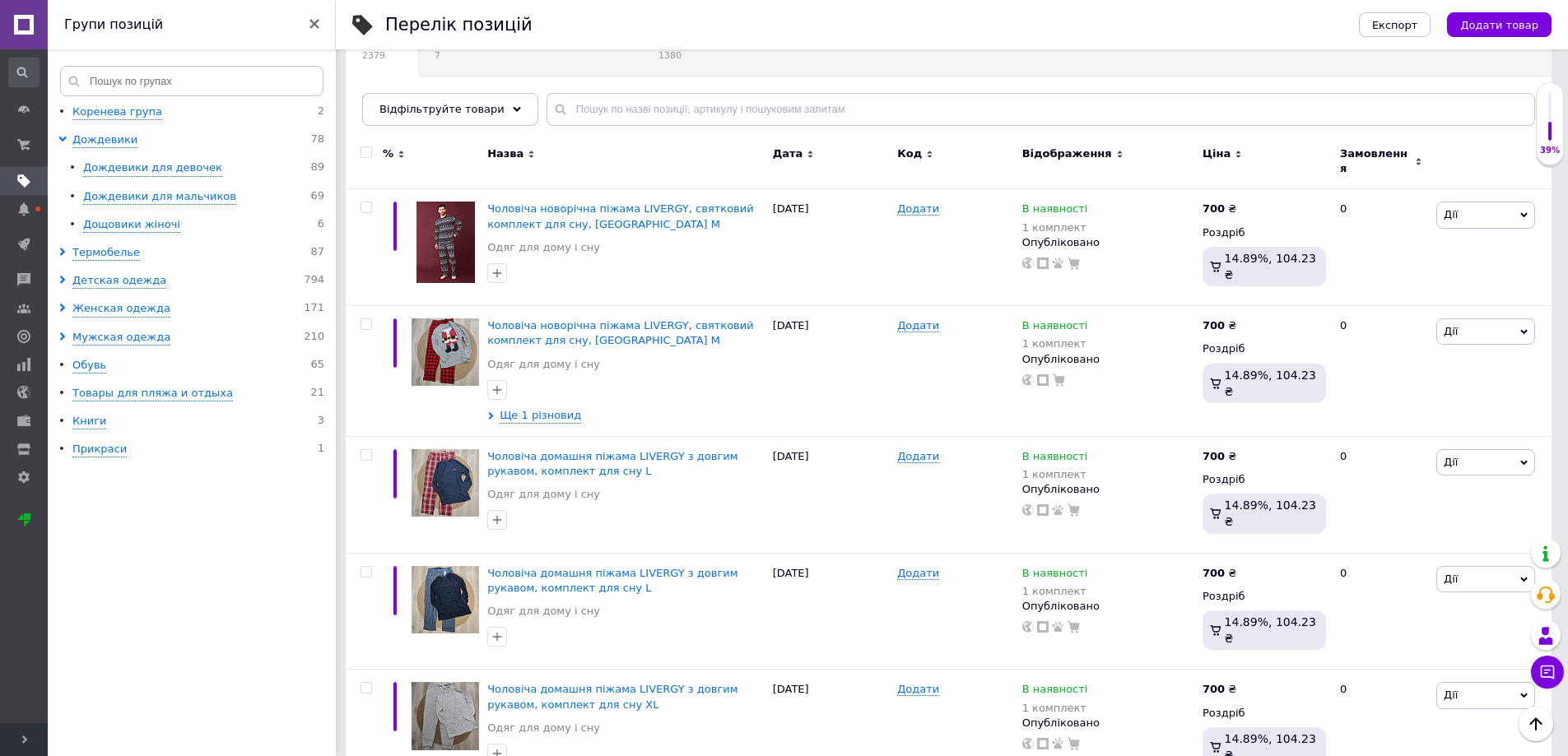
scroll to position [82, 0]
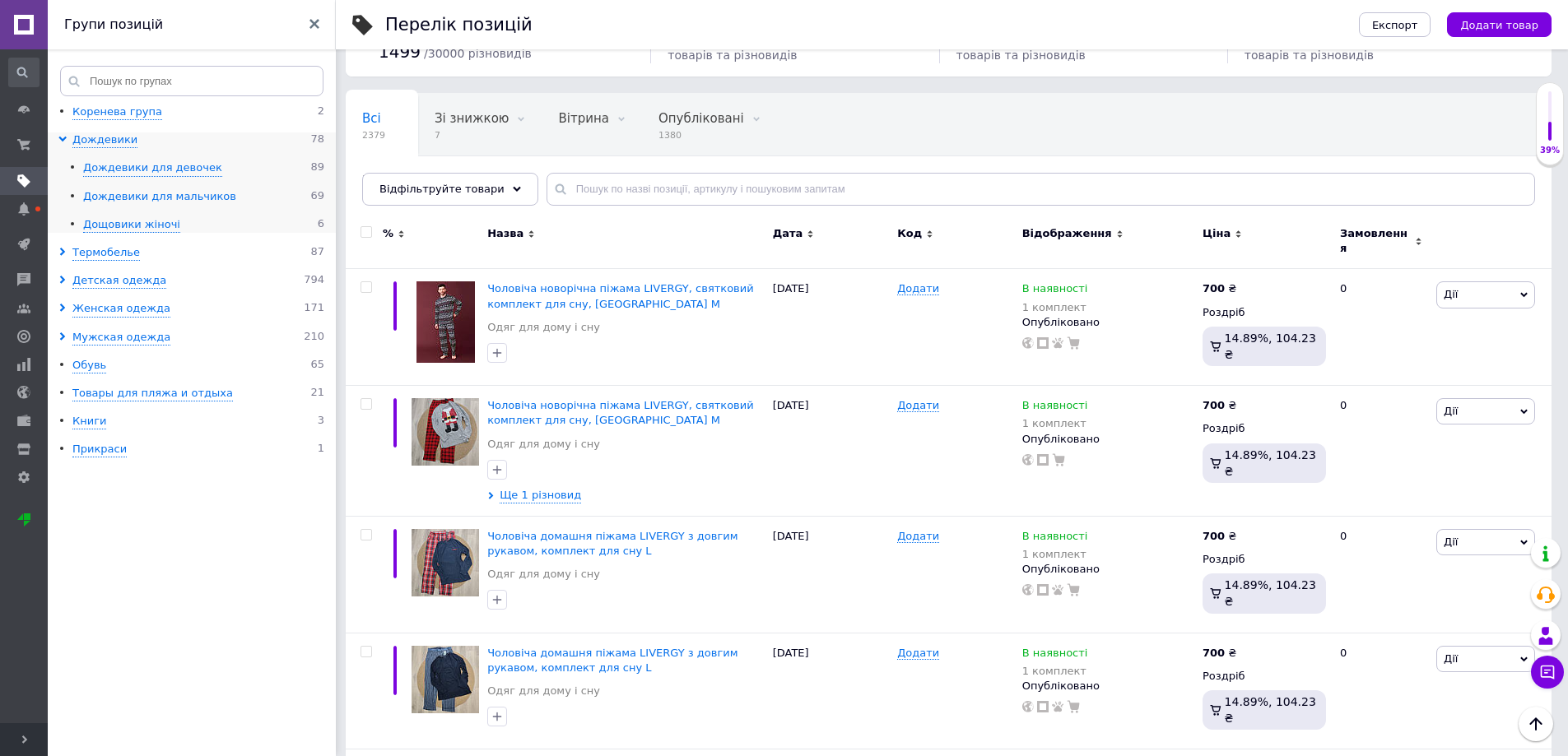
click at [91, 200] on div "Дождевики для мальчиков" at bounding box center [159, 197] width 153 height 16
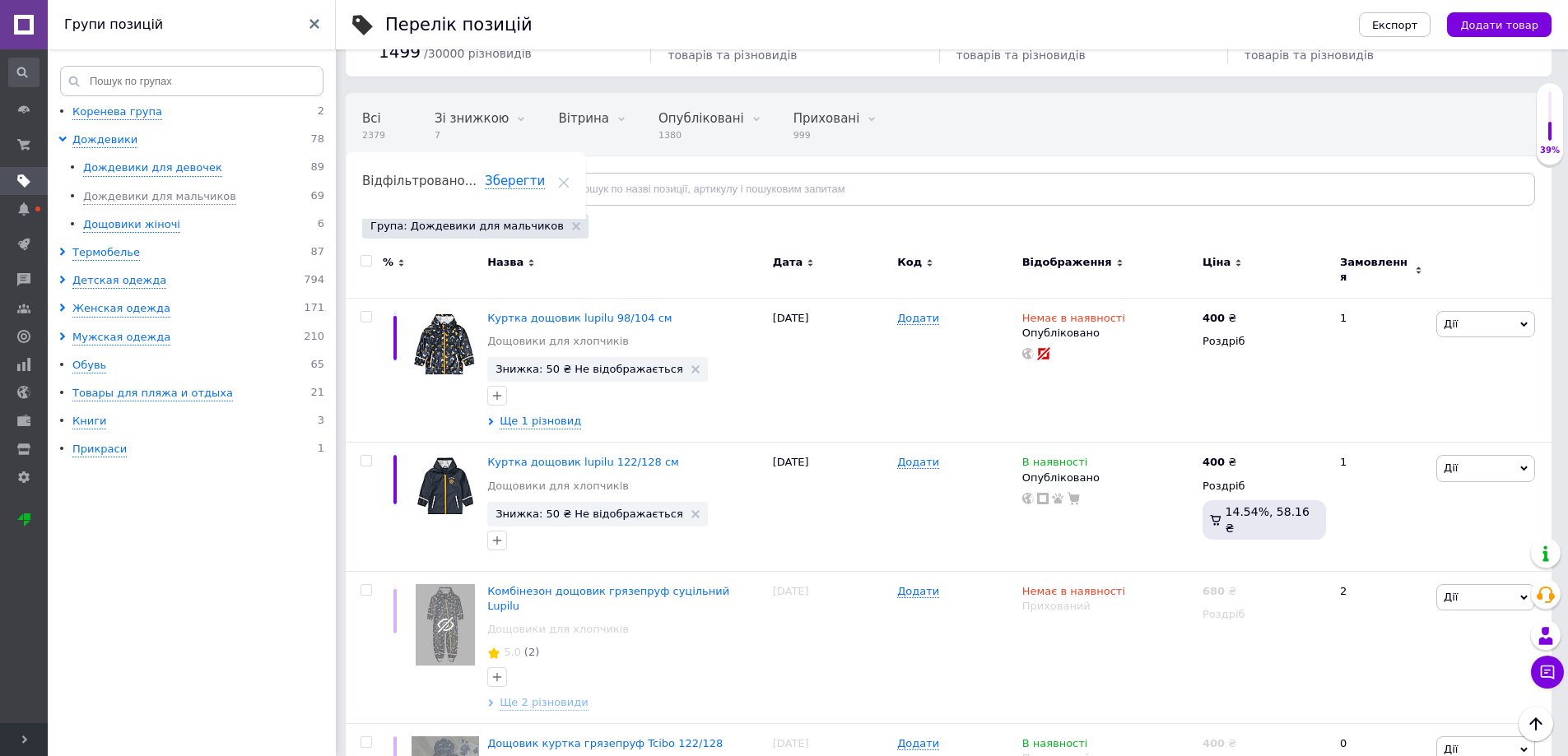
click at [458, 191] on span "Відфільтруйте товари" at bounding box center [441, 188] width 125 height 12
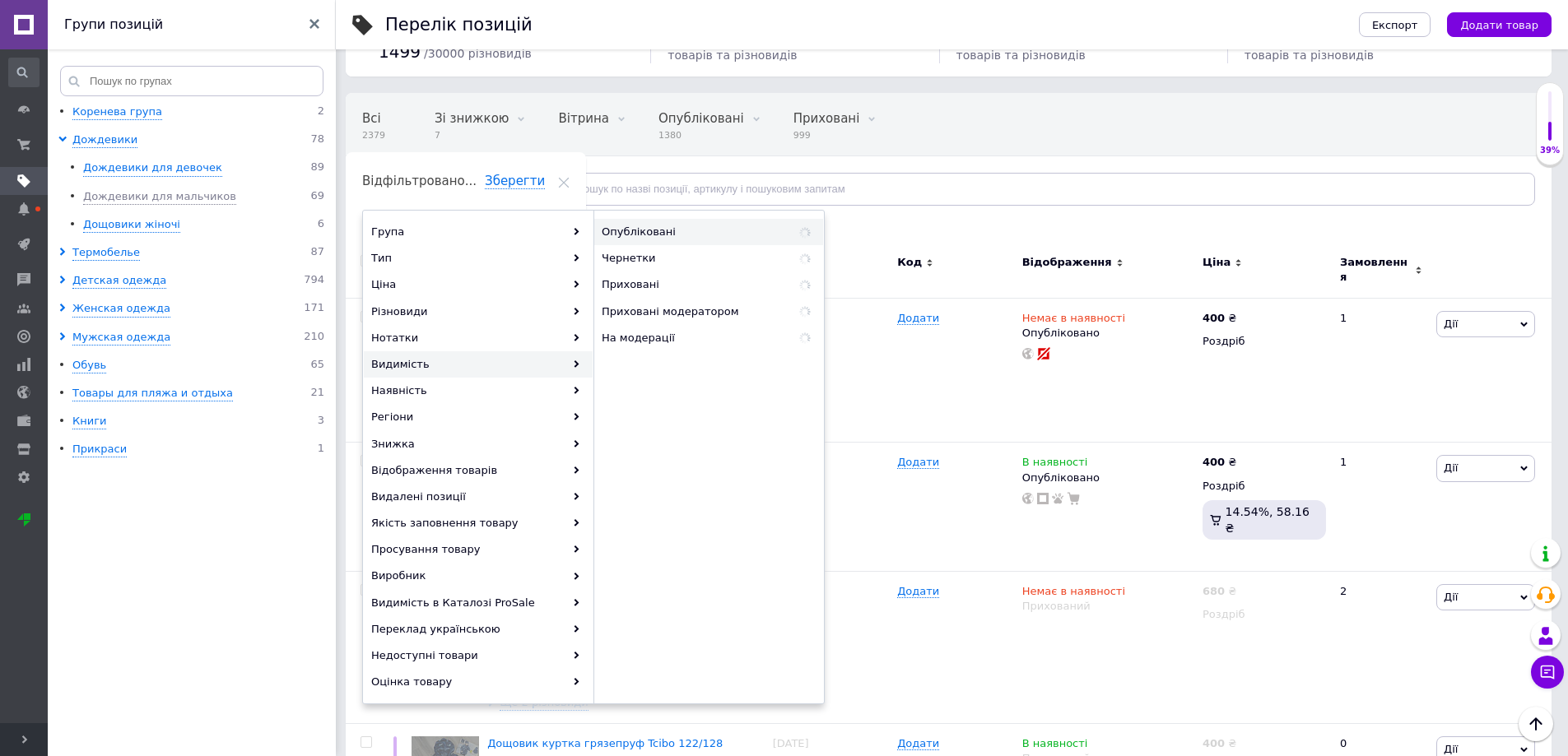
click at [658, 233] on span "Опубліковані" at bounding box center [683, 232] width 163 height 15
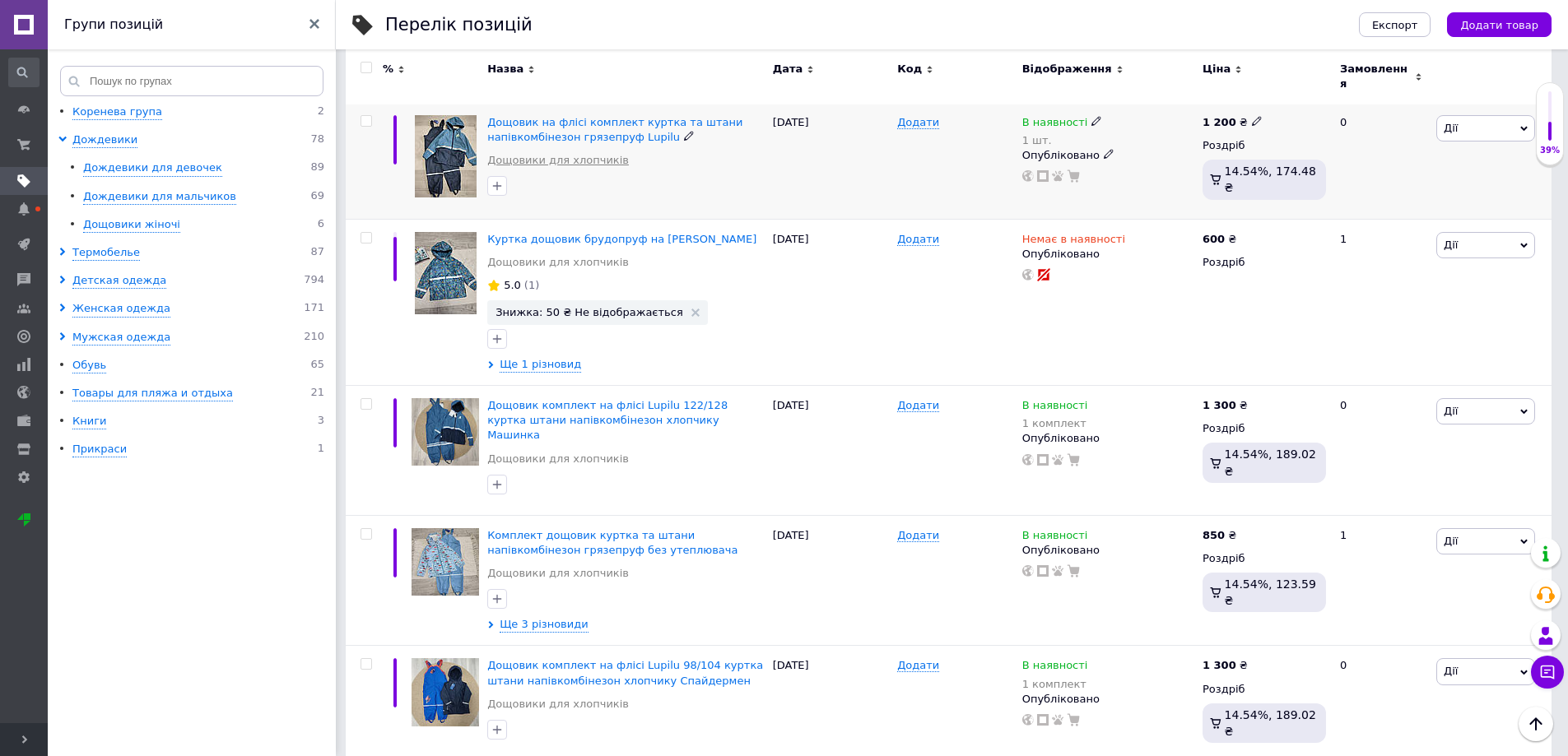
scroll to position [1975, 0]
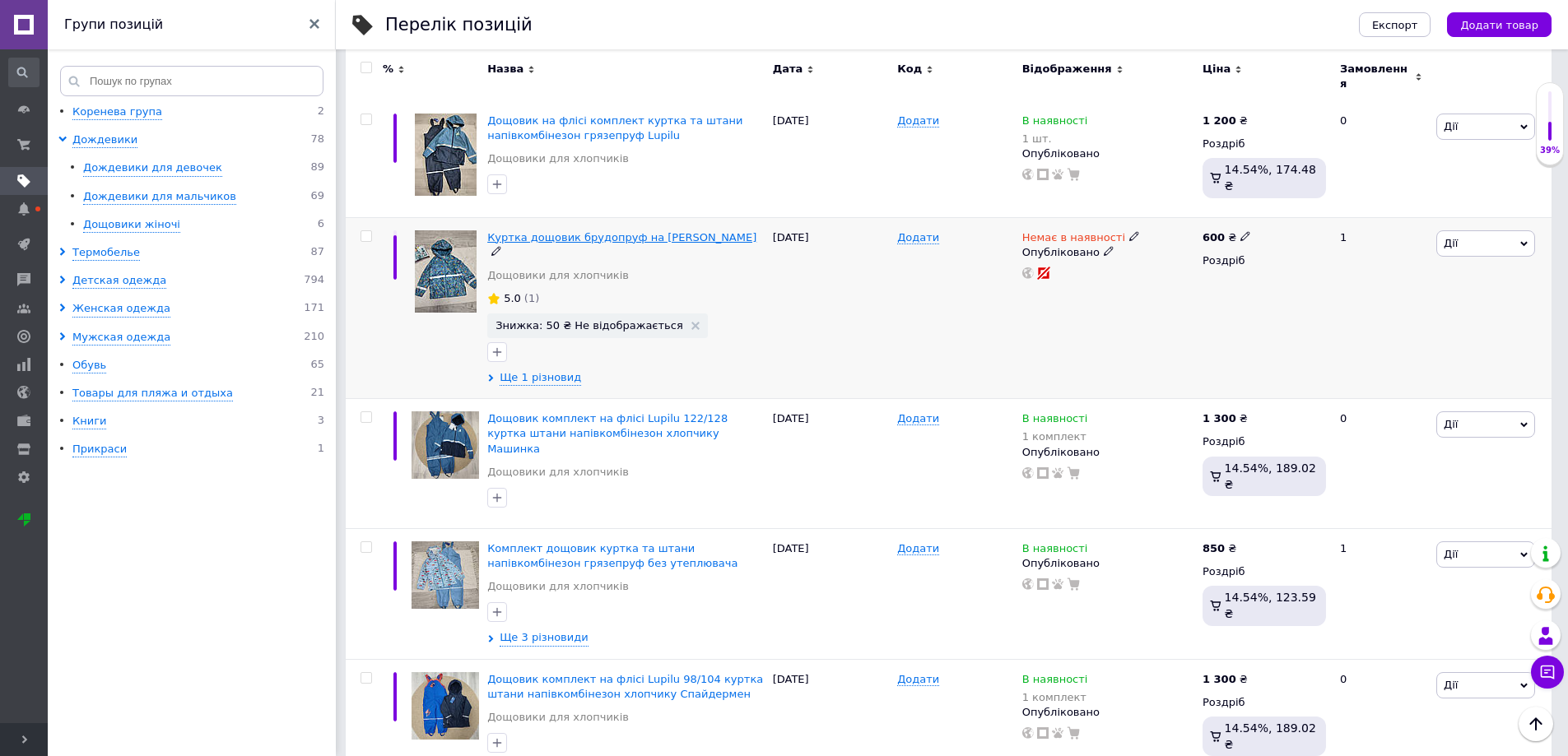
click at [545, 231] on span "Куртка дощовик брудопруф на [PERSON_NAME]" at bounding box center [621, 237] width 269 height 12
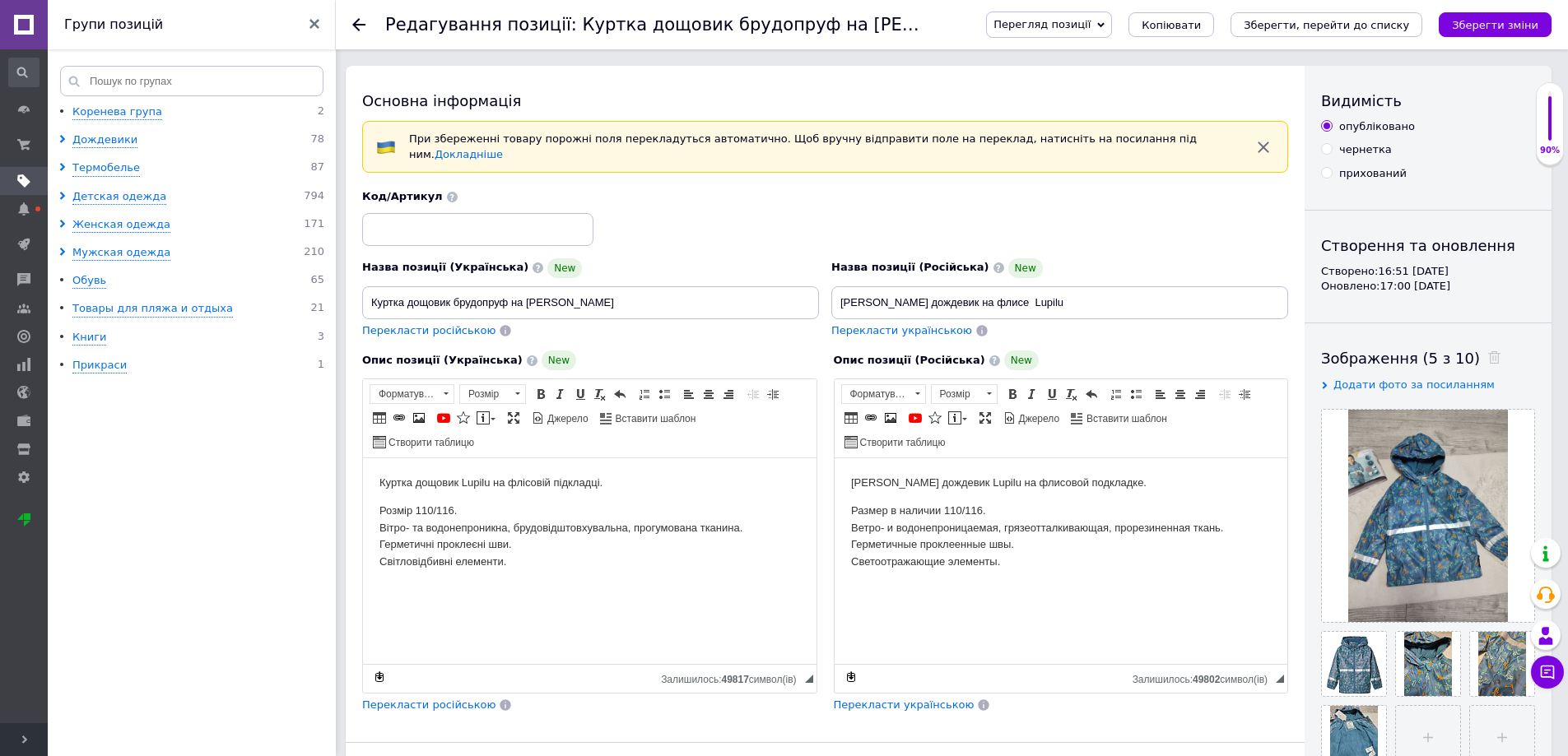
click at [415, 510] on p "Розмір 110/116. Вітро- та водонепроникна, брудовідштовхувальна, прогумована тка…" at bounding box center [590, 545] width 421 height 85
click at [948, 510] on p "Размер в наличии 110/116. Ветро- и водонепроницаемая, грязеотталкивающая, проре…" at bounding box center [1060, 545] width 421 height 85
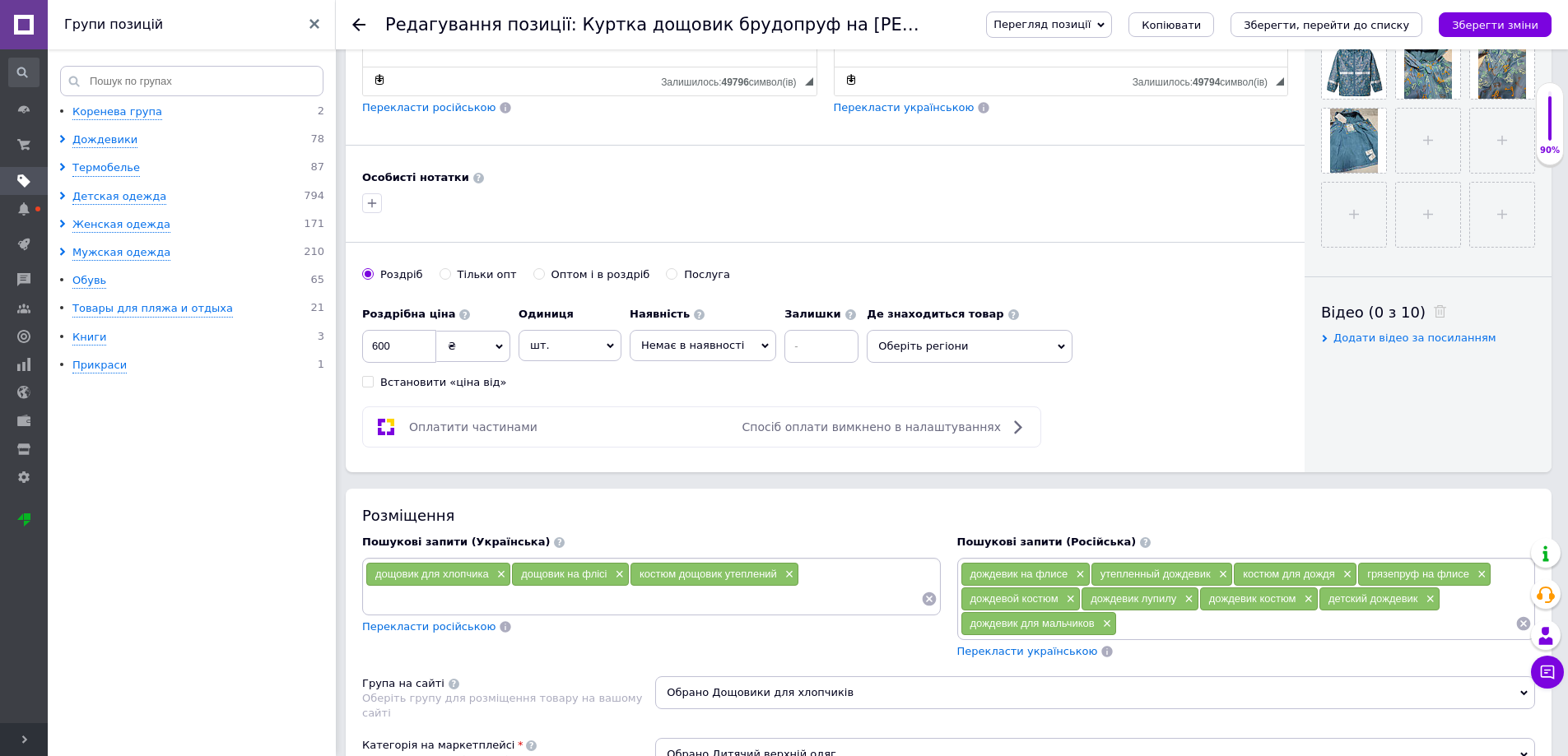
scroll to position [659, 0]
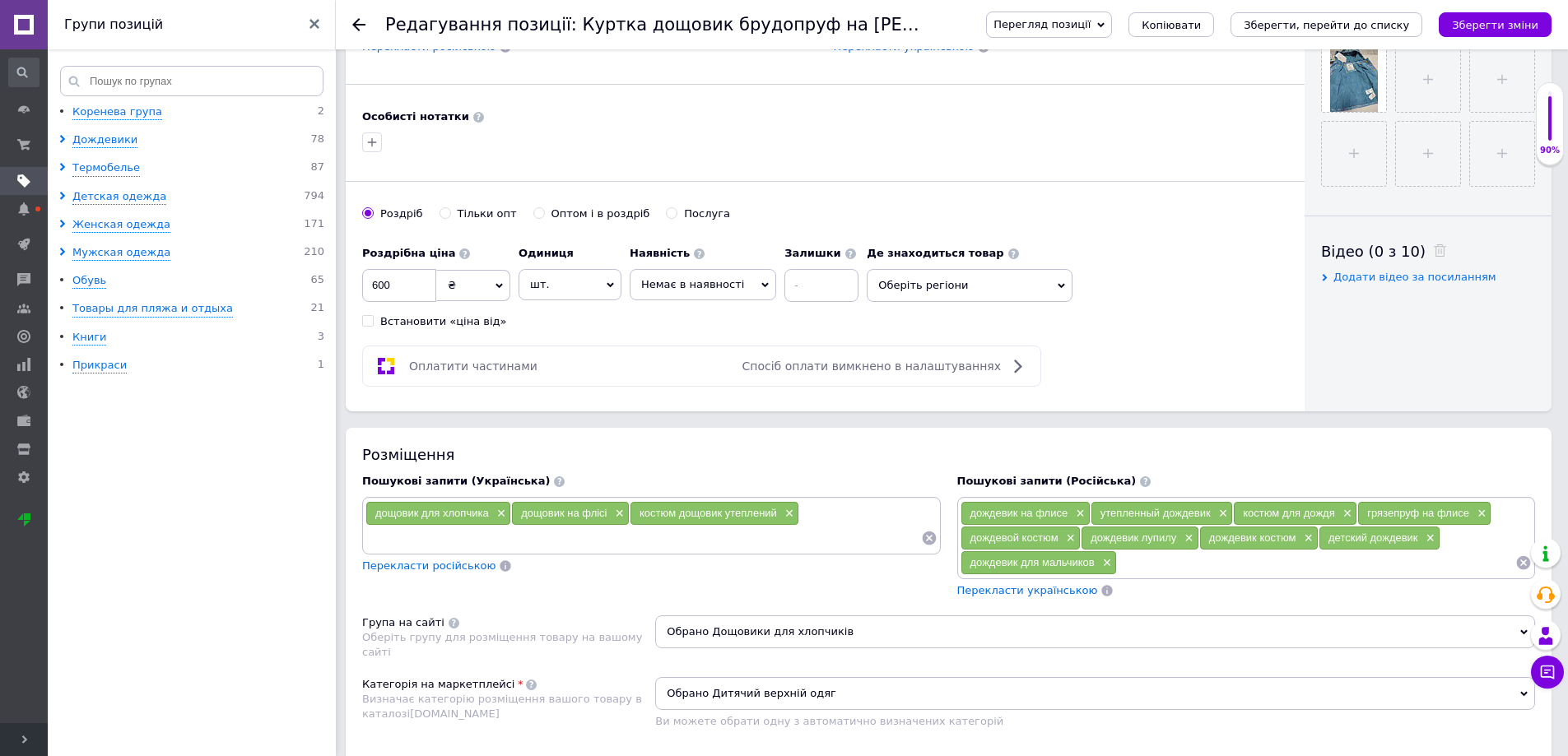
click at [669, 278] on span "Немає в наявності" at bounding box center [693, 284] width 103 height 12
click at [671, 307] on li "В наявності" at bounding box center [703, 319] width 145 height 23
click at [788, 274] on input at bounding box center [790, 285] width 74 height 33
type input "1"
click at [1122, 314] on div "Роздрібна ціна 600 ₴ $ EUR CHF GBP ¥ PLN ₸ MDL HUF KGS CNY TRY KRW lei Встанови…" at bounding box center [825, 283] width 926 height 91
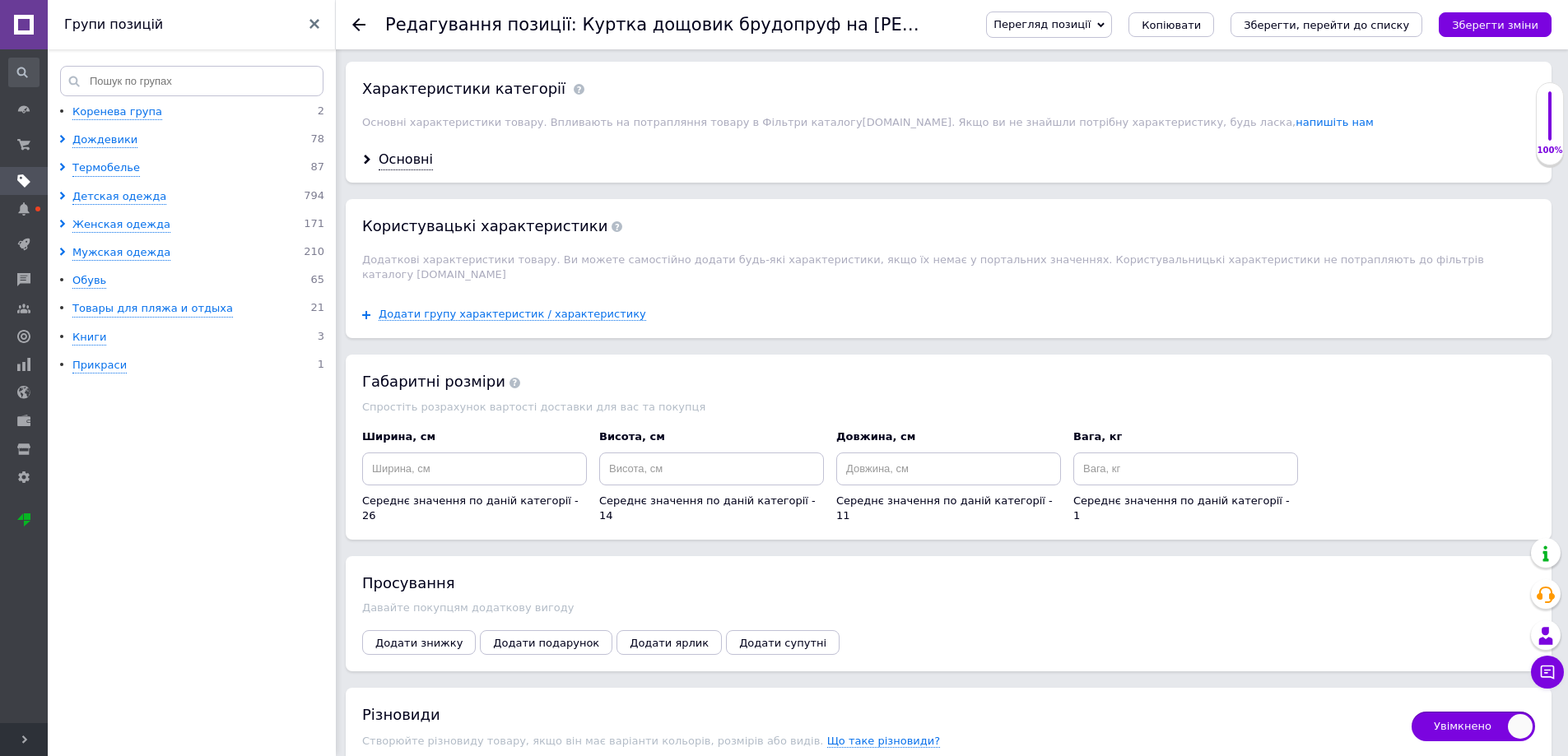
scroll to position [1399, 0]
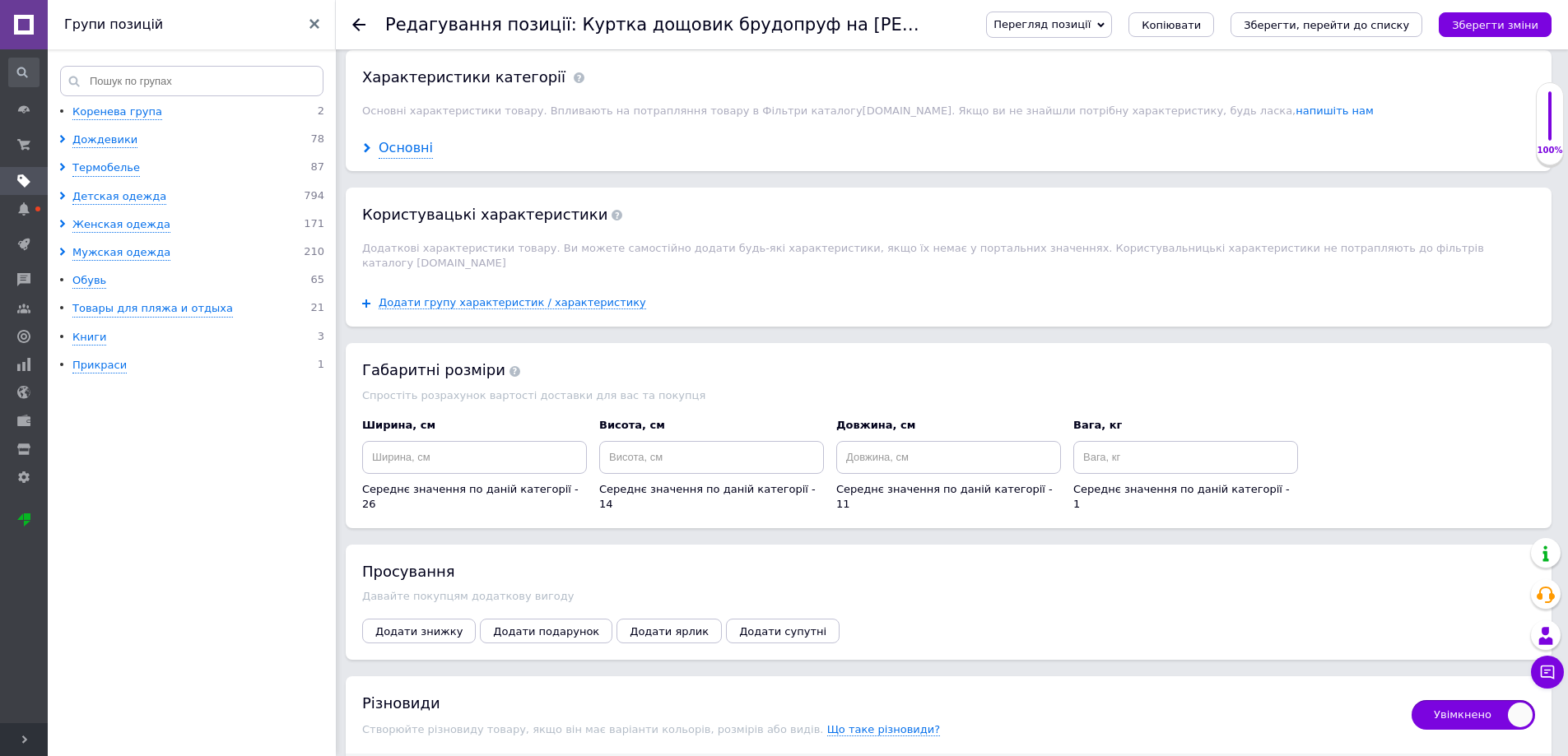
click at [363, 143] on icon at bounding box center [366, 148] width 10 height 10
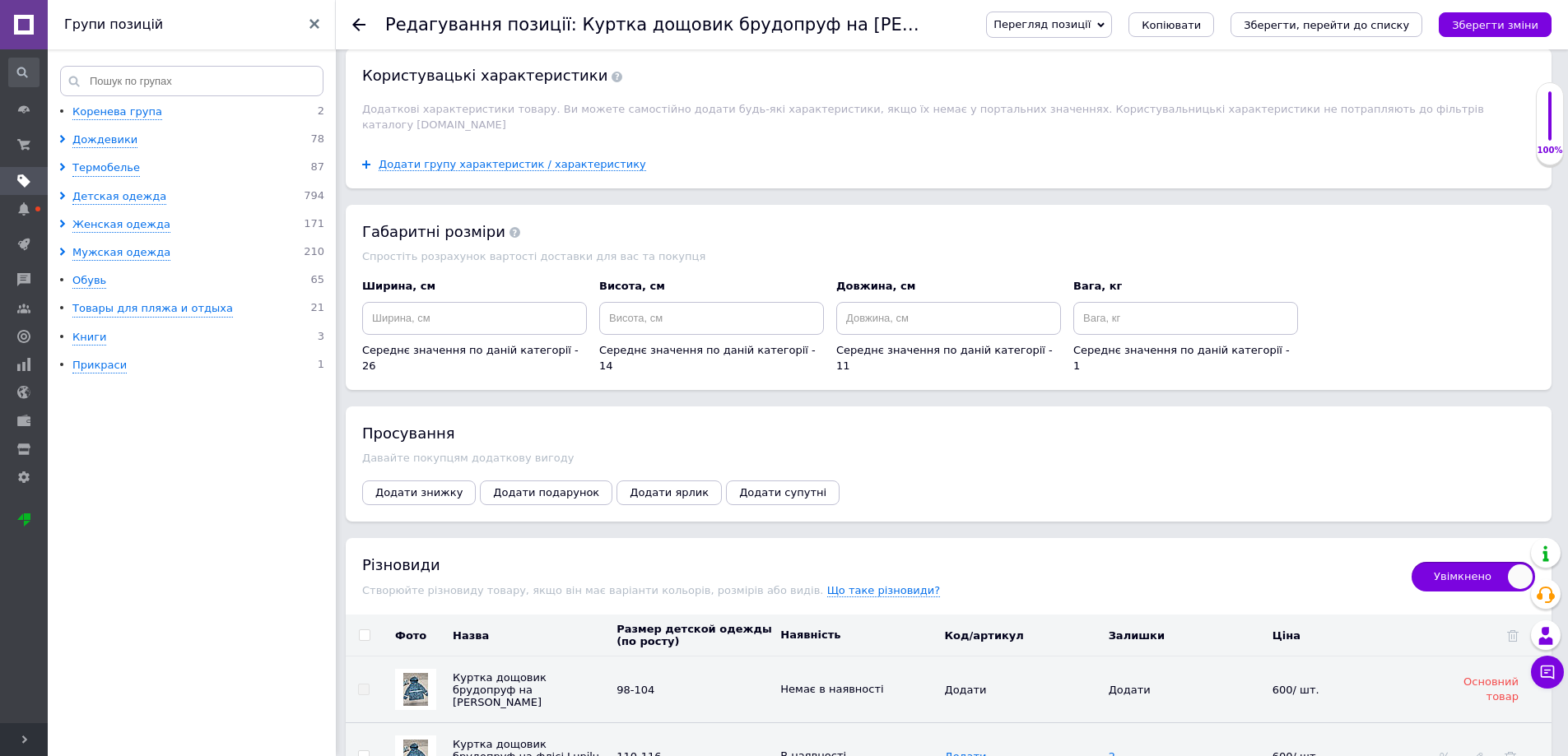
scroll to position [3013, 0]
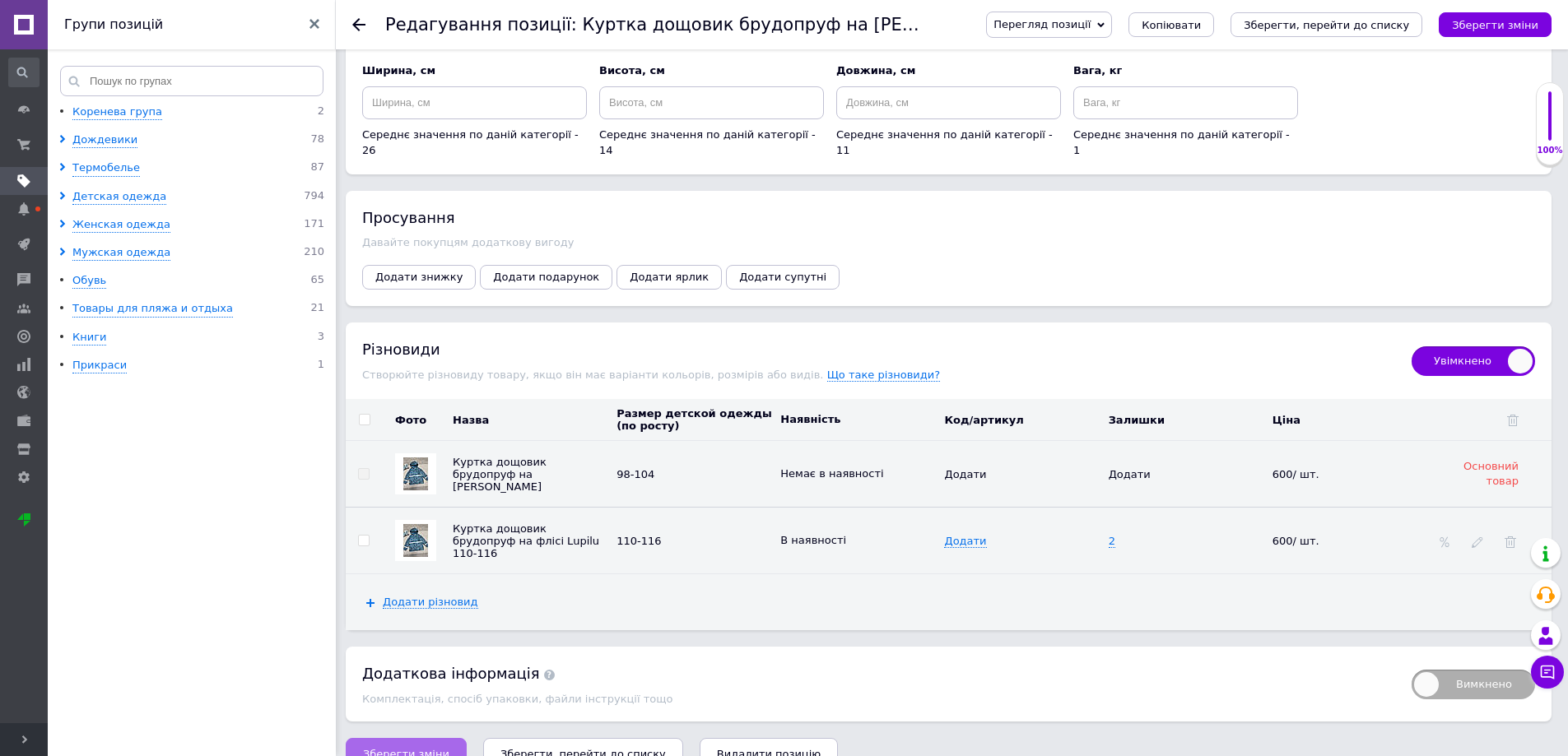
click at [442, 738] on button "Зберегти зміни" at bounding box center [406, 754] width 121 height 33
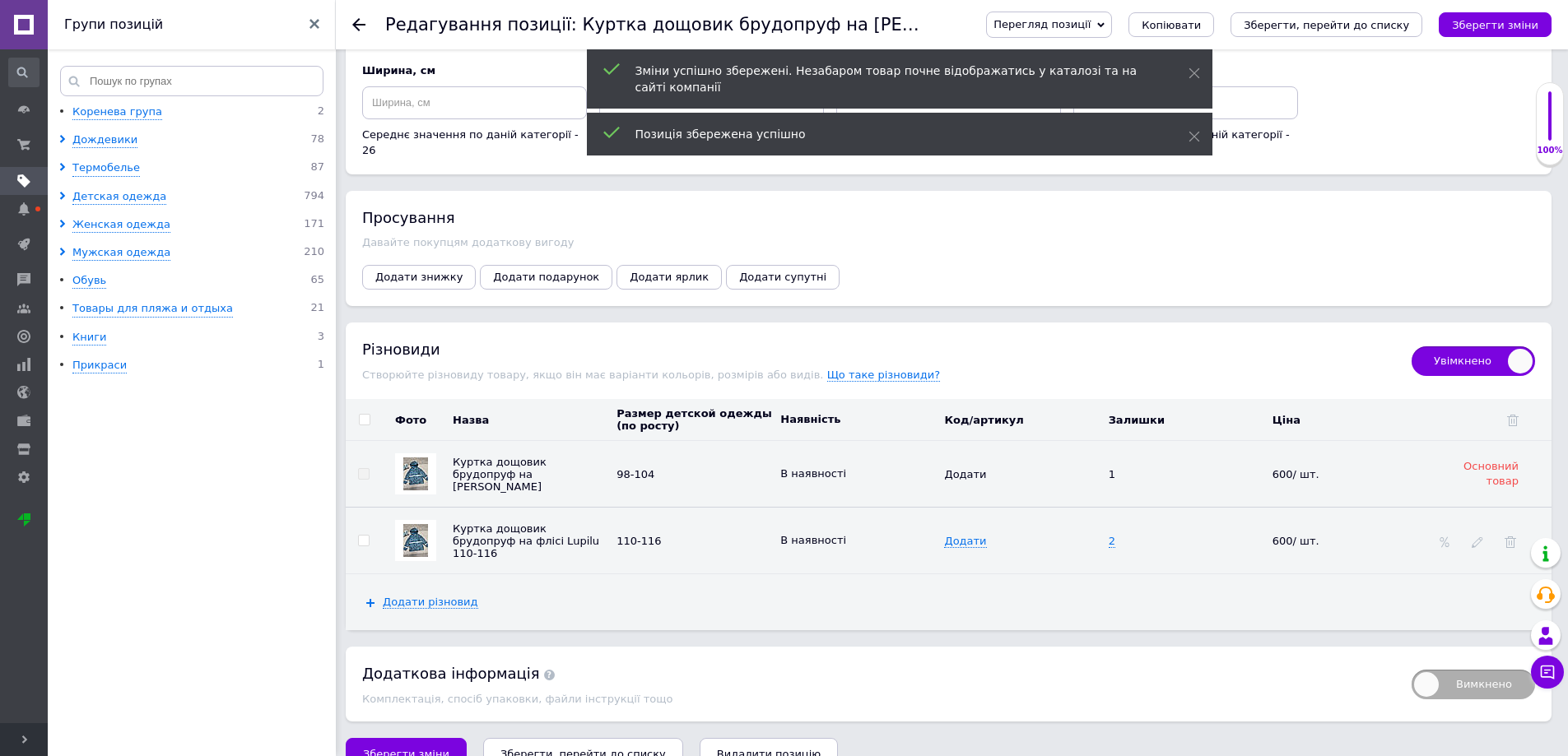
click at [538, 748] on icon "Зберегти, перейти до списку" at bounding box center [583, 753] width 166 height 12
